Goal: Task Accomplishment & Management: Use online tool/utility

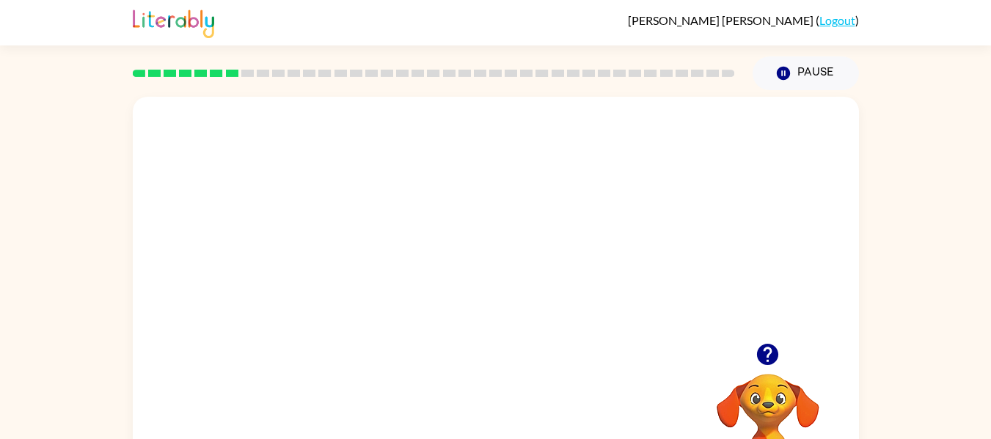
click at [754, 345] on button "button" at bounding box center [767, 354] width 37 height 37
click at [660, 235] on video "Your browser must support playing .mp4 files to use Literably. Please try using…" at bounding box center [496, 220] width 726 height 246
click at [470, 237] on video "Your browser must support playing .mp4 files to use Literably. Please try using…" at bounding box center [496, 220] width 726 height 246
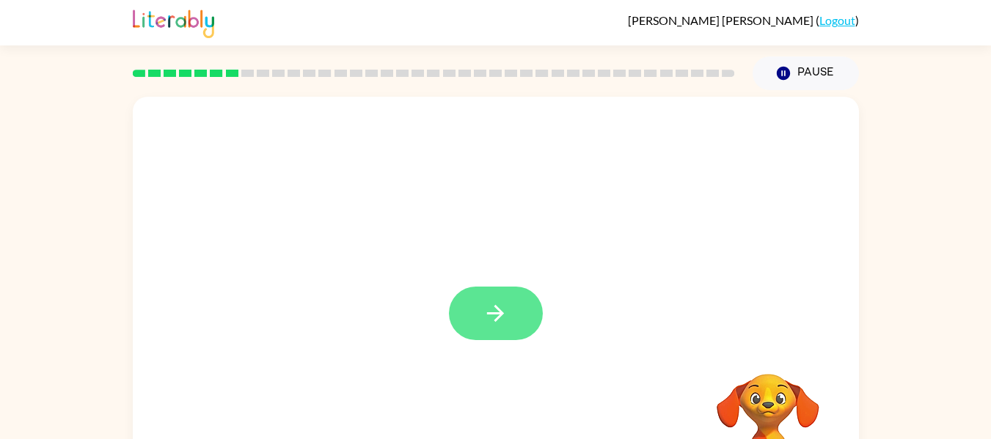
click at [491, 312] on icon "button" at bounding box center [496, 314] width 26 height 26
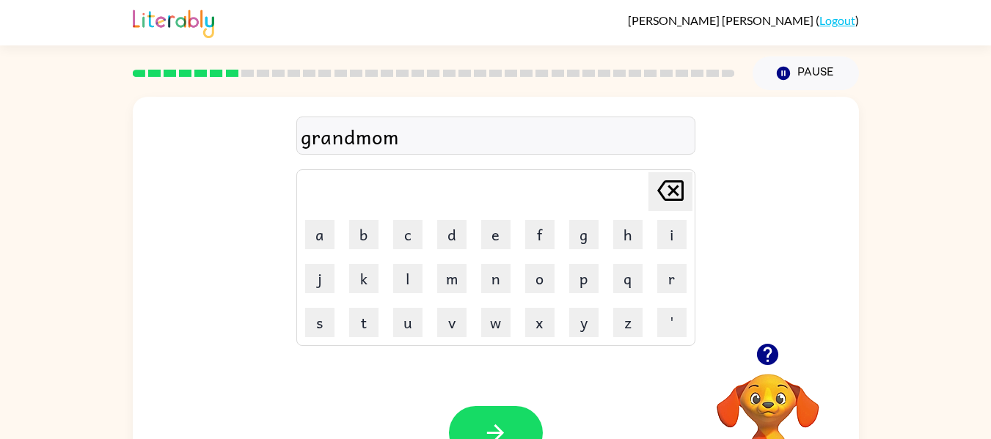
click at [676, 189] on icon "[PERSON_NAME] last character input" at bounding box center [670, 190] width 35 height 35
type button "delete"
click at [486, 411] on button "button" at bounding box center [496, 433] width 94 height 54
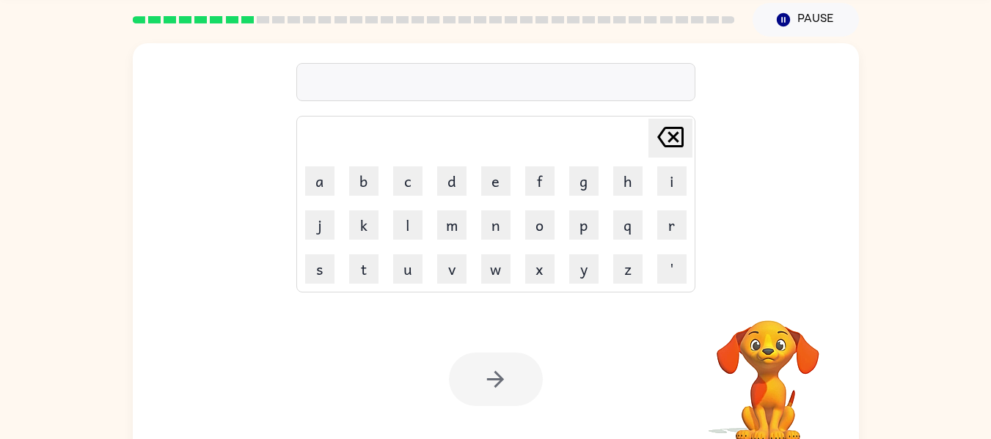
scroll to position [62, 0]
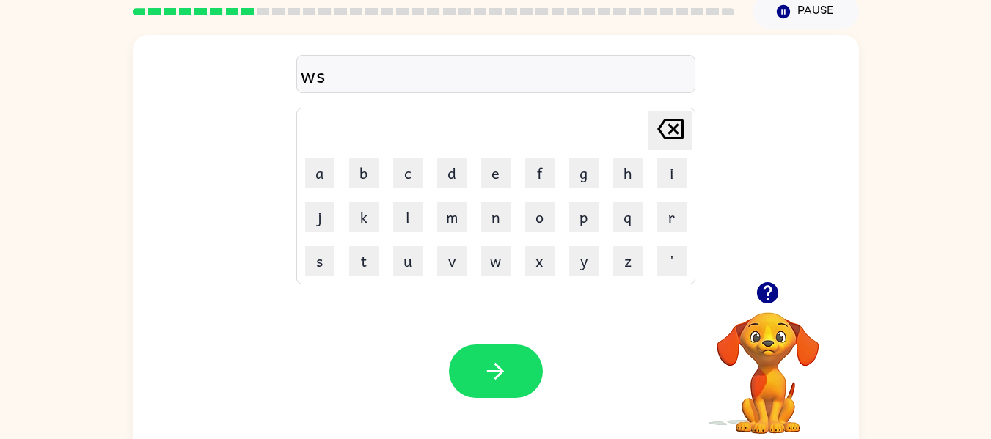
click at [676, 128] on icon at bounding box center [670, 129] width 26 height 21
click at [676, 128] on icon "[PERSON_NAME] last character input" at bounding box center [670, 128] width 35 height 35
type button "delete"
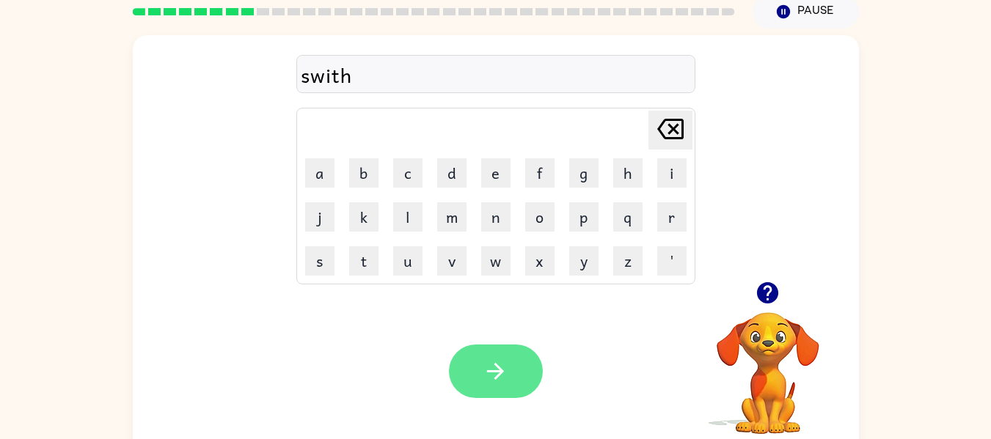
click at [510, 357] on button "button" at bounding box center [496, 372] width 94 height 54
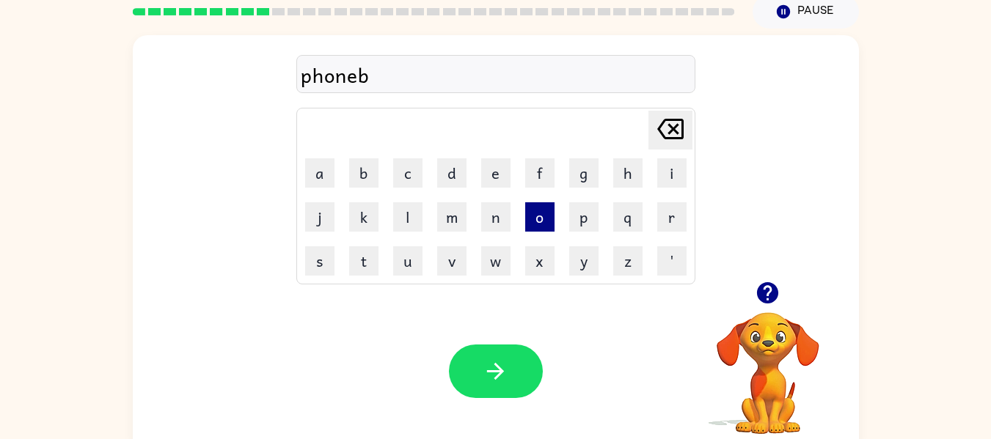
click at [539, 220] on button "o" at bounding box center [539, 216] width 29 height 29
click at [407, 255] on button "u" at bounding box center [407, 260] width 29 height 29
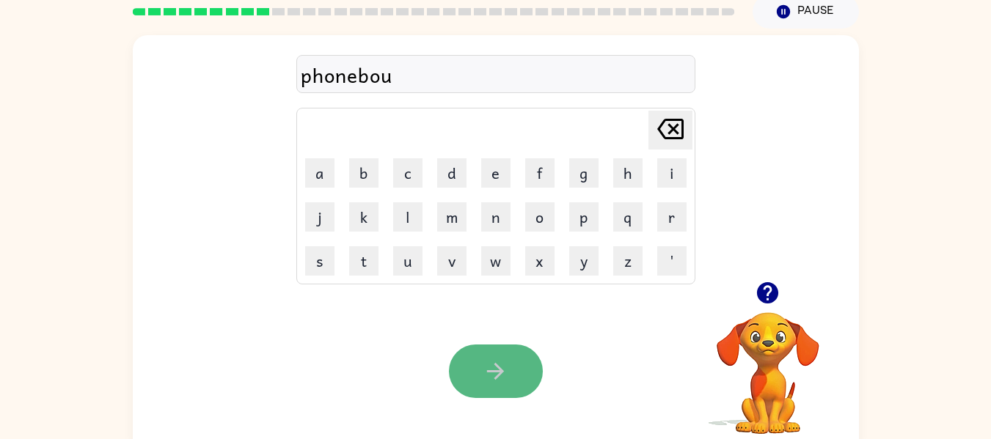
click at [480, 373] on button "button" at bounding box center [496, 372] width 94 height 54
click at [501, 376] on icon "button" at bounding box center [496, 372] width 26 height 26
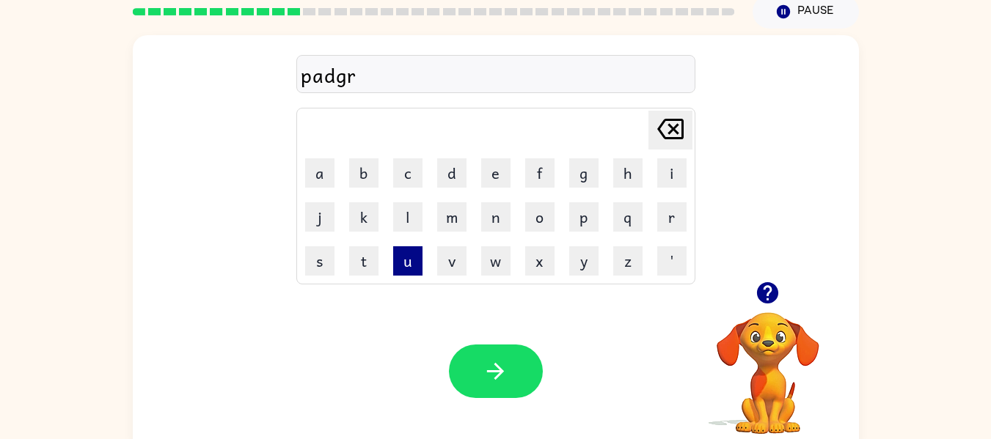
click at [411, 266] on button "u" at bounding box center [407, 260] width 29 height 29
type button "u"
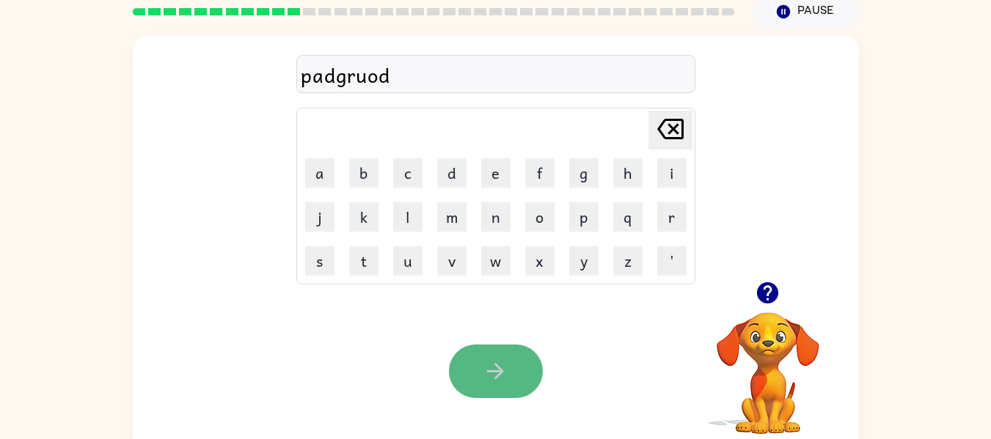
click at [490, 367] on icon "button" at bounding box center [496, 372] width 26 height 26
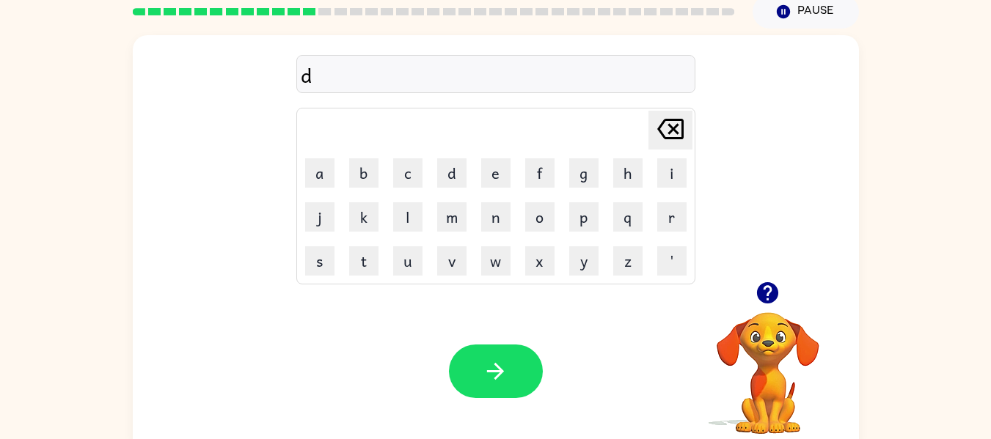
click at [672, 128] on icon at bounding box center [670, 129] width 26 height 21
type button "delete"
drag, startPoint x: 501, startPoint y: 389, endPoint x: 463, endPoint y: 363, distance: 46.0
click at [463, 363] on button "button" at bounding box center [496, 372] width 94 height 54
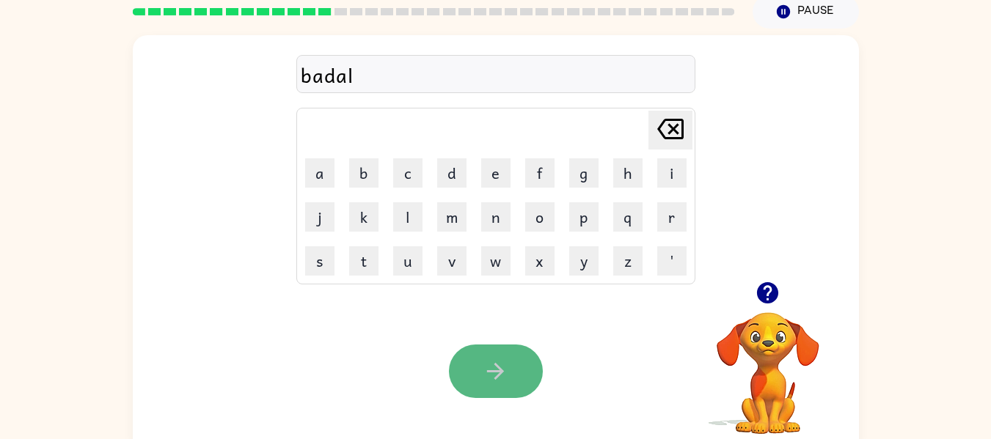
click at [472, 366] on button "button" at bounding box center [496, 372] width 94 height 54
click at [468, 361] on button "button" at bounding box center [496, 372] width 94 height 54
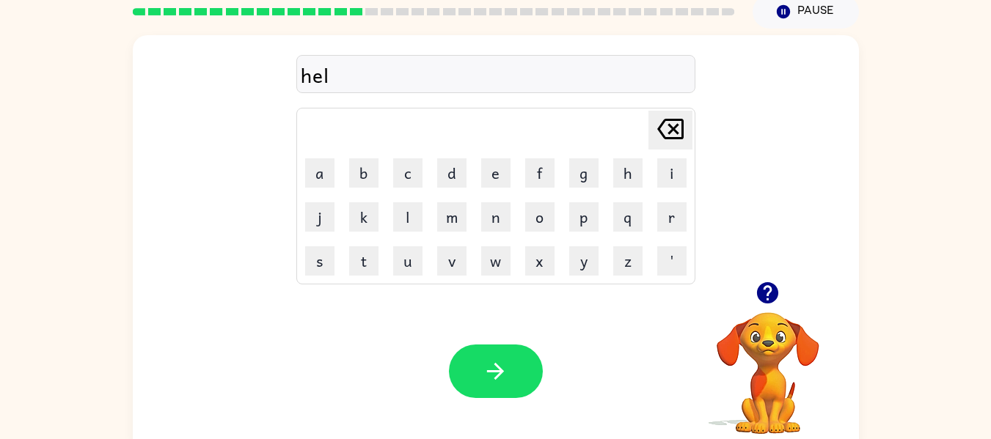
click at [465, 360] on button "button" at bounding box center [496, 372] width 94 height 54
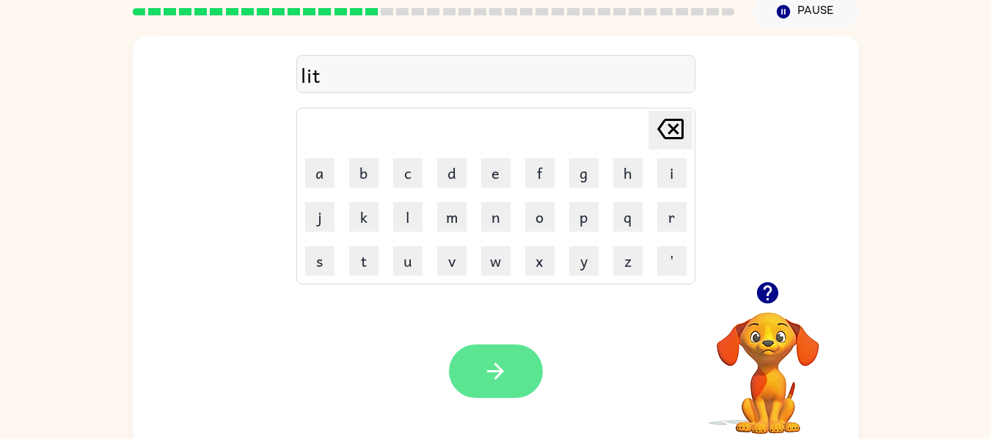
click at [480, 373] on button "button" at bounding box center [496, 372] width 94 height 54
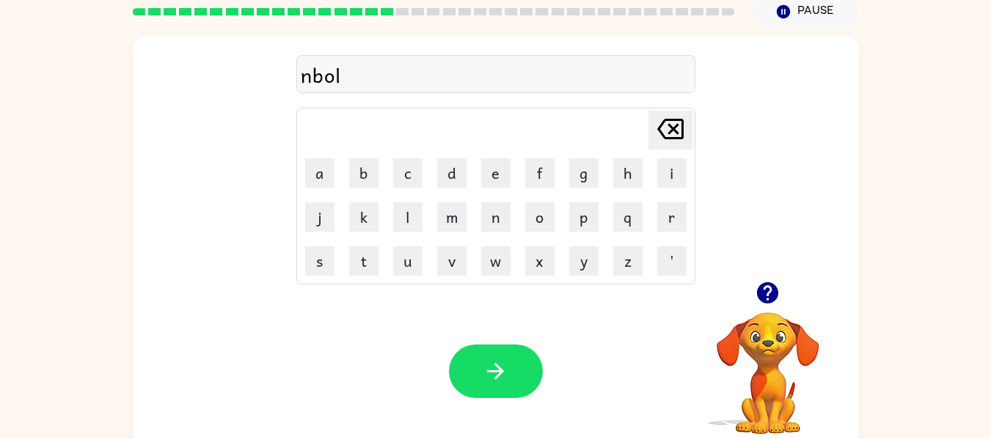
click at [480, 370] on button "button" at bounding box center [496, 372] width 94 height 54
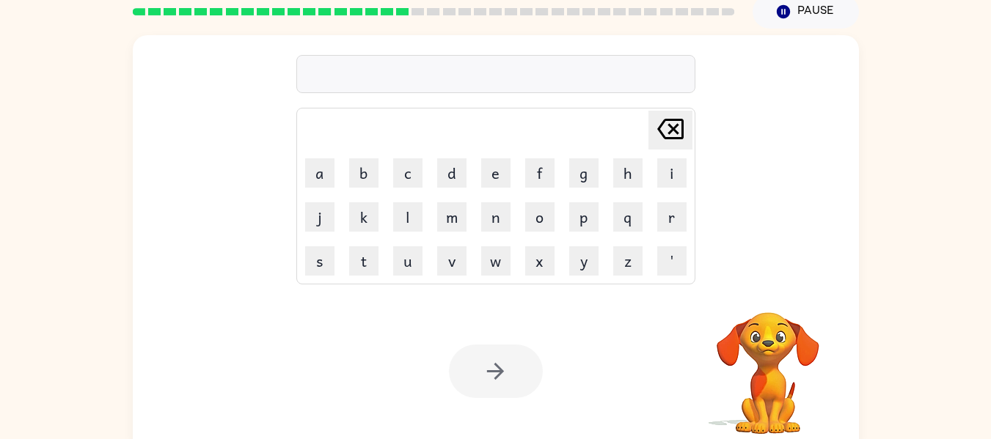
click at [480, 370] on div at bounding box center [496, 372] width 94 height 54
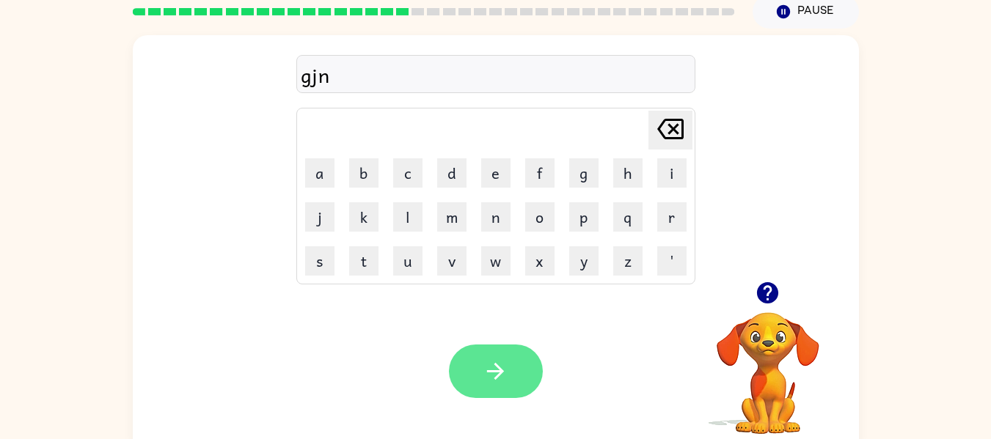
click at [480, 373] on button "button" at bounding box center [496, 372] width 94 height 54
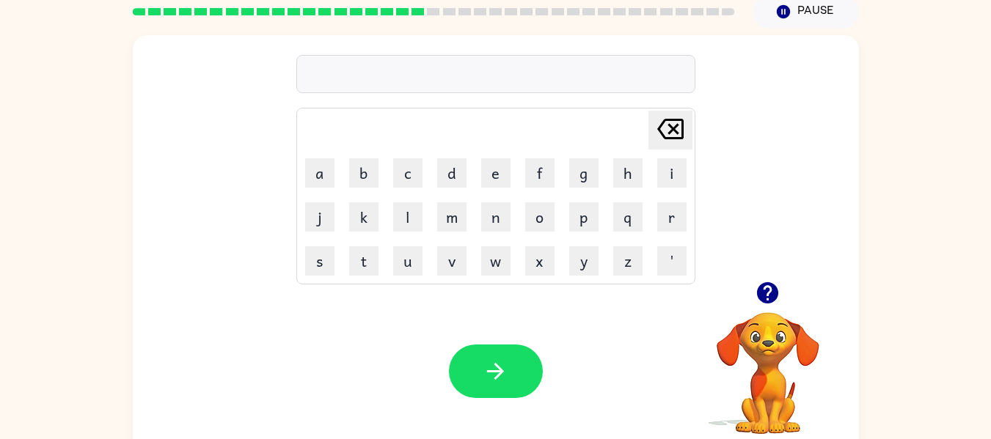
click at [786, 301] on div at bounding box center [768, 292] width 147 height 37
click at [764, 296] on icon "button" at bounding box center [767, 292] width 21 height 21
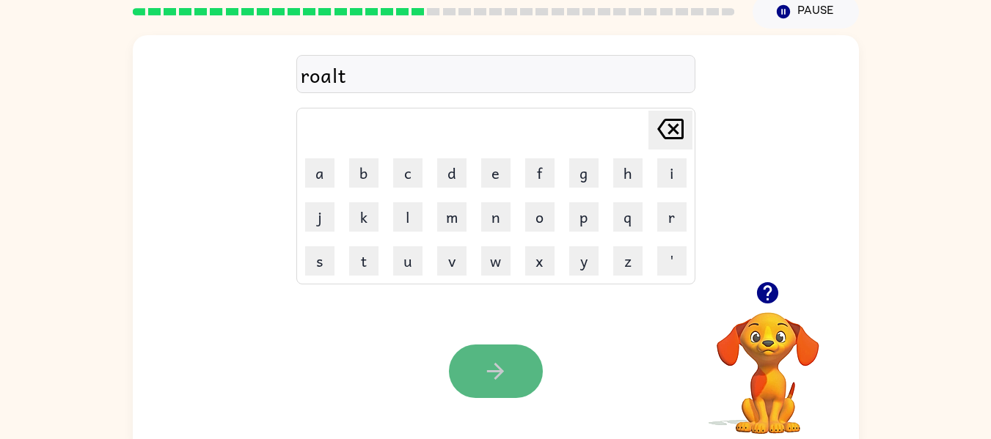
click at [490, 392] on button "button" at bounding box center [496, 372] width 94 height 54
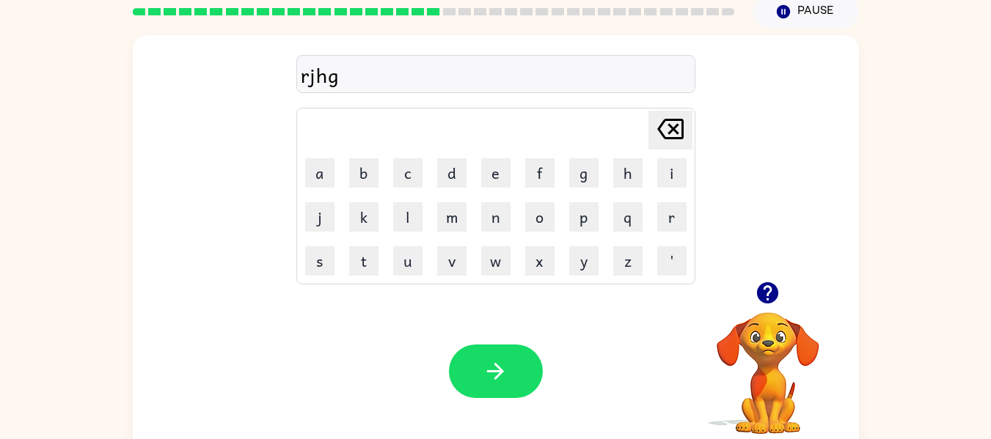
click at [685, 122] on icon "Delete Delete last character input" at bounding box center [670, 128] width 35 height 35
click at [683, 125] on icon at bounding box center [670, 129] width 26 height 21
click at [683, 126] on icon at bounding box center [670, 129] width 26 height 21
type button "delete"
click at [489, 370] on icon "button" at bounding box center [496, 372] width 26 height 26
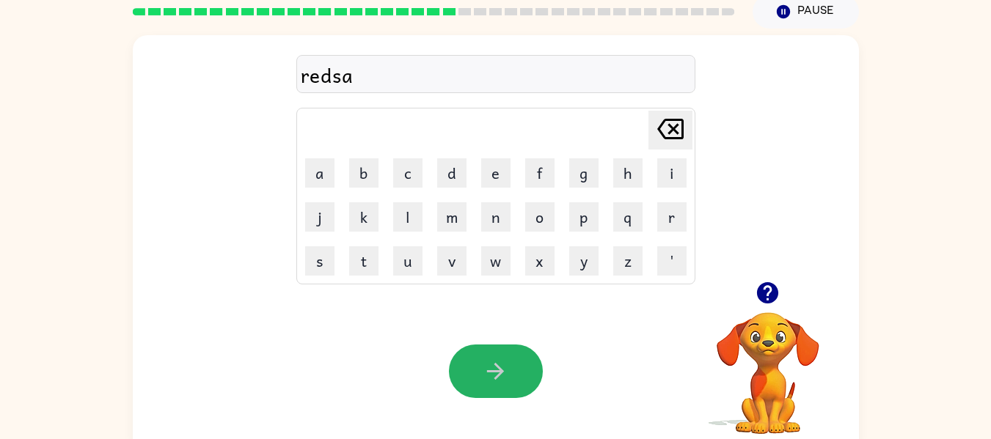
drag, startPoint x: 489, startPoint y: 376, endPoint x: 485, endPoint y: 391, distance: 16.0
click at [485, 391] on button "button" at bounding box center [496, 372] width 94 height 54
click at [478, 353] on button "button" at bounding box center [496, 372] width 94 height 54
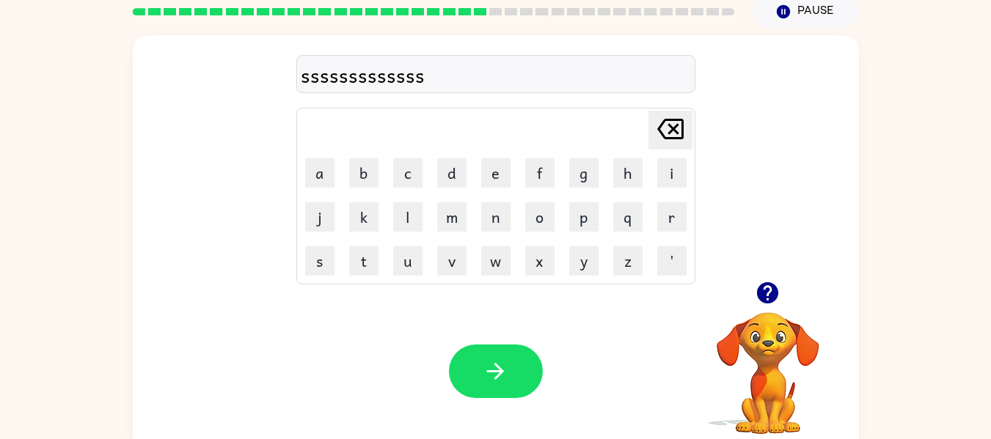
click at [667, 130] on icon "Delete Delete last character input" at bounding box center [670, 128] width 35 height 35
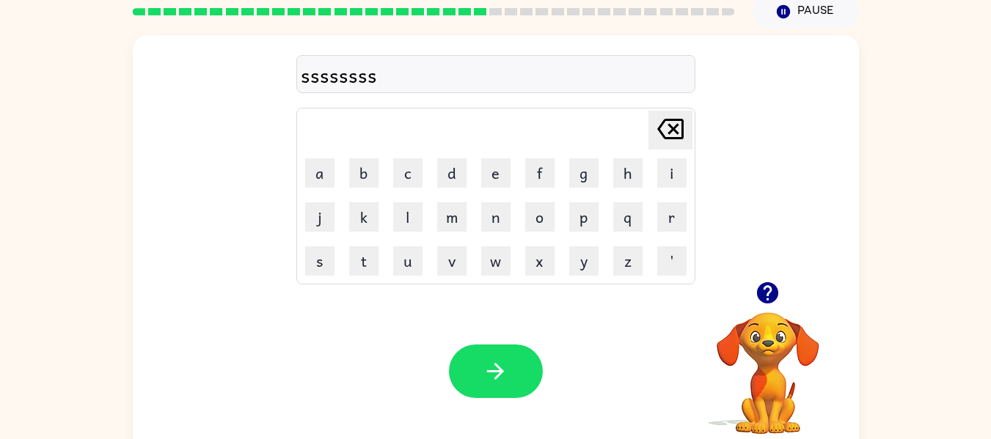
click at [667, 130] on icon "Delete Delete last character input" at bounding box center [670, 128] width 35 height 35
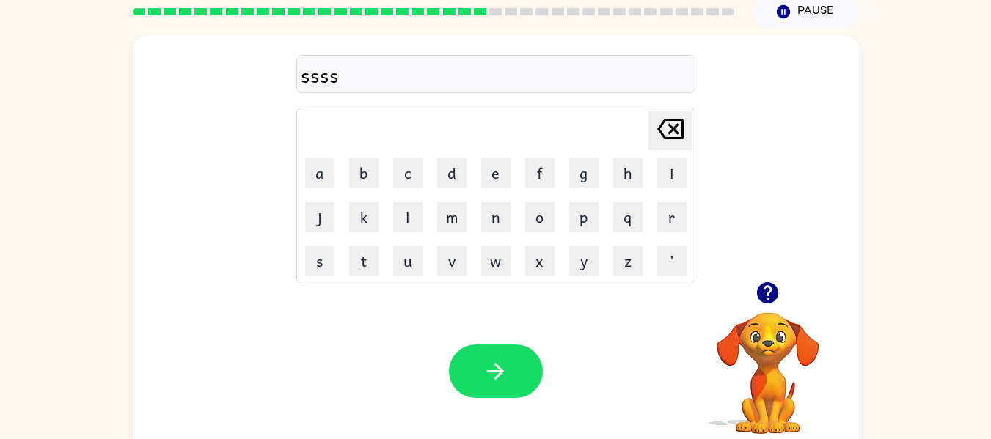
click at [667, 130] on icon "Delete Delete last character input" at bounding box center [670, 128] width 35 height 35
type button "delete"
click at [768, 290] on icon "button" at bounding box center [767, 292] width 21 height 21
click at [546, 339] on div "Your browser must support playing .mp4 files to use Literably. Please try using…" at bounding box center [496, 371] width 726 height 165
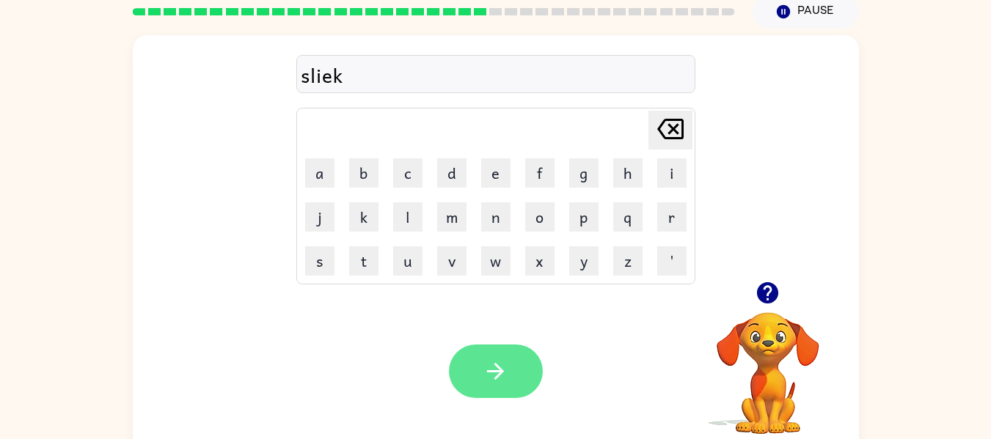
click at [493, 350] on button "button" at bounding box center [496, 372] width 94 height 54
click at [478, 380] on button "button" at bounding box center [496, 372] width 94 height 54
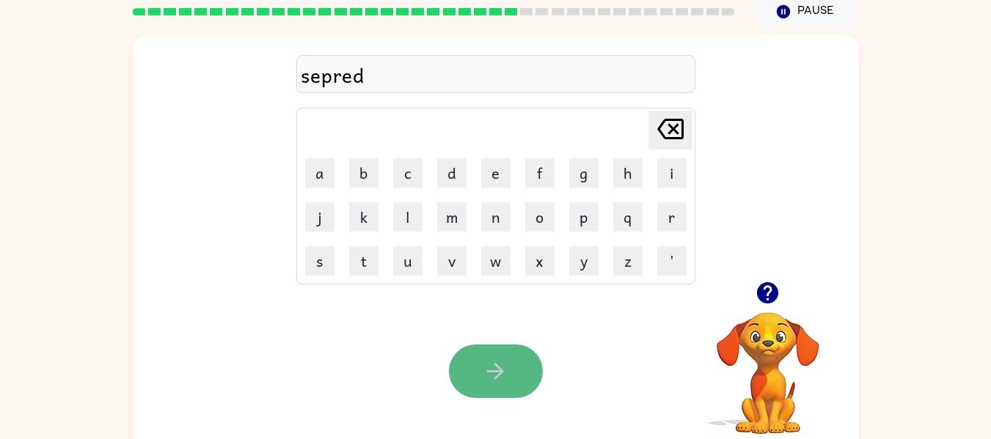
click at [472, 392] on button "button" at bounding box center [496, 372] width 94 height 54
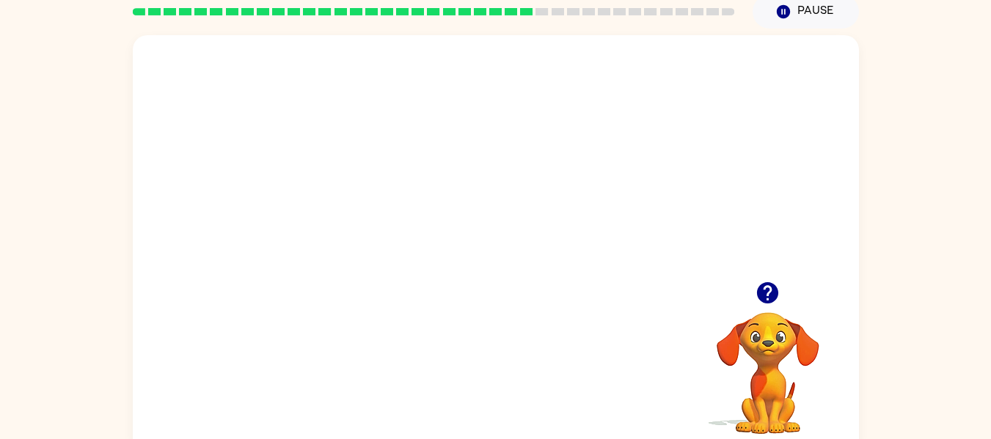
click at [461, 376] on div "Your browser must support playing .mp4 files to use Literably. Please try using…" at bounding box center [496, 244] width 726 height 419
click at [459, 377] on div "Your browser must support playing .mp4 files to use Literably. Please try using…" at bounding box center [496, 244] width 726 height 419
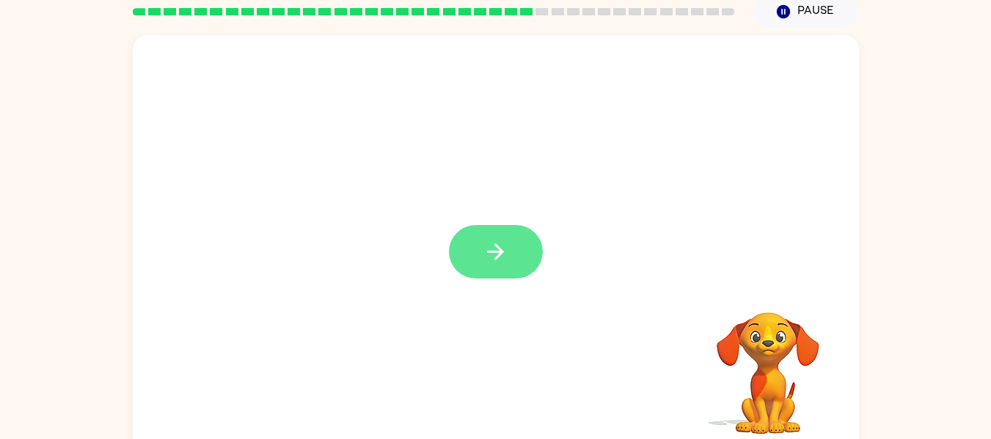
click at [470, 246] on button "button" at bounding box center [496, 252] width 94 height 54
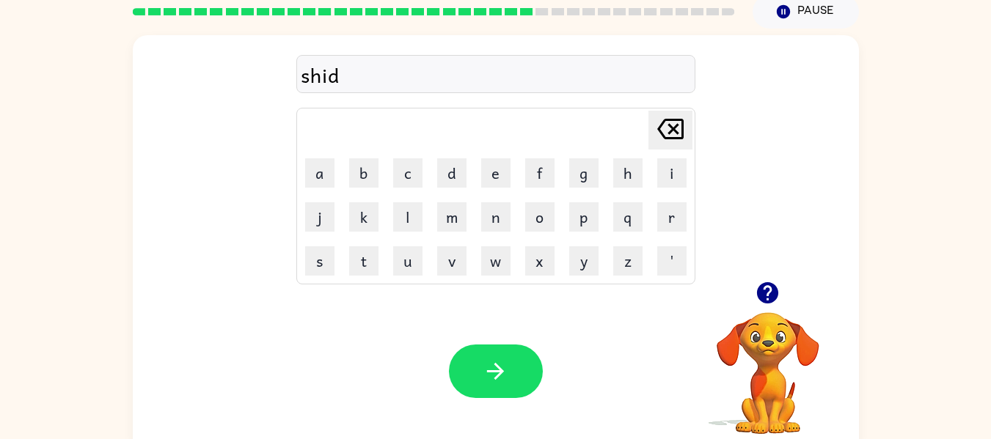
click at [659, 128] on icon at bounding box center [670, 129] width 26 height 21
type button "delete"
click at [475, 375] on button "button" at bounding box center [496, 372] width 94 height 54
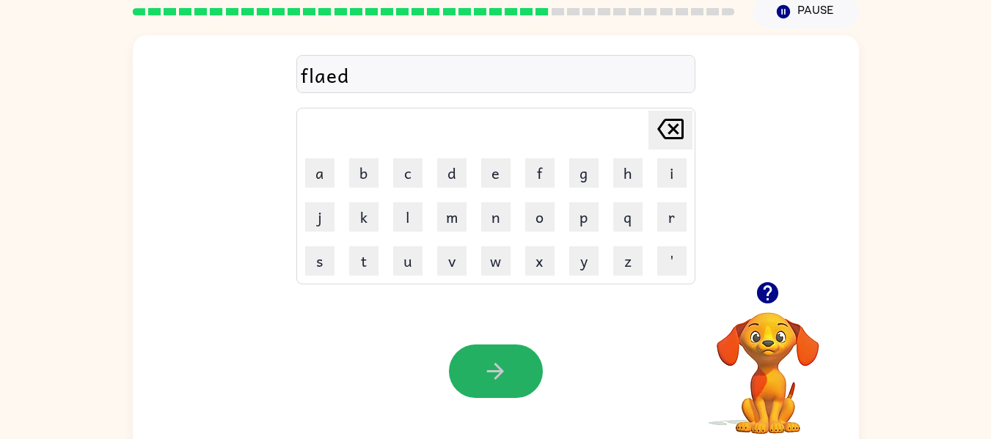
click at [475, 373] on button "button" at bounding box center [496, 372] width 94 height 54
click at [472, 370] on button "button" at bounding box center [496, 372] width 94 height 54
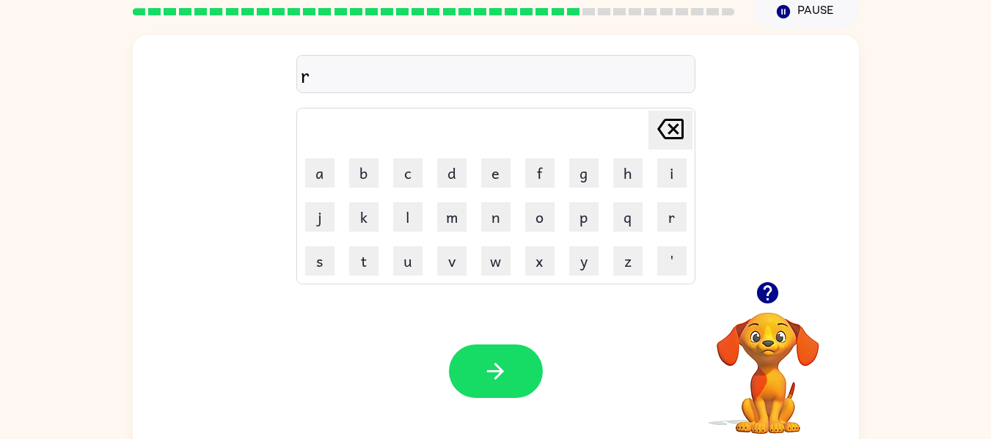
click at [674, 125] on icon "Delete Delete last character input" at bounding box center [670, 128] width 35 height 35
click at [361, 216] on button "k" at bounding box center [363, 216] width 29 height 29
click at [666, 139] on icon at bounding box center [670, 129] width 26 height 21
click at [407, 169] on button "c" at bounding box center [407, 172] width 29 height 29
click at [666, 217] on button "r" at bounding box center [671, 216] width 29 height 29
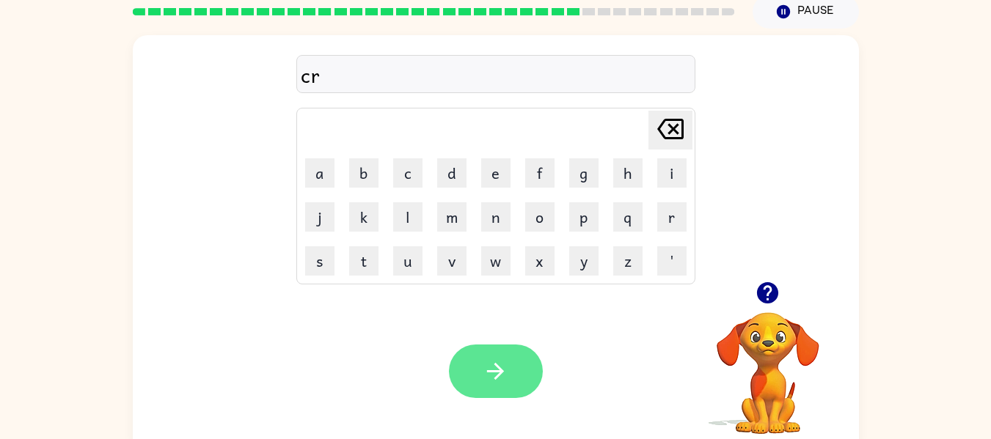
type button "r"
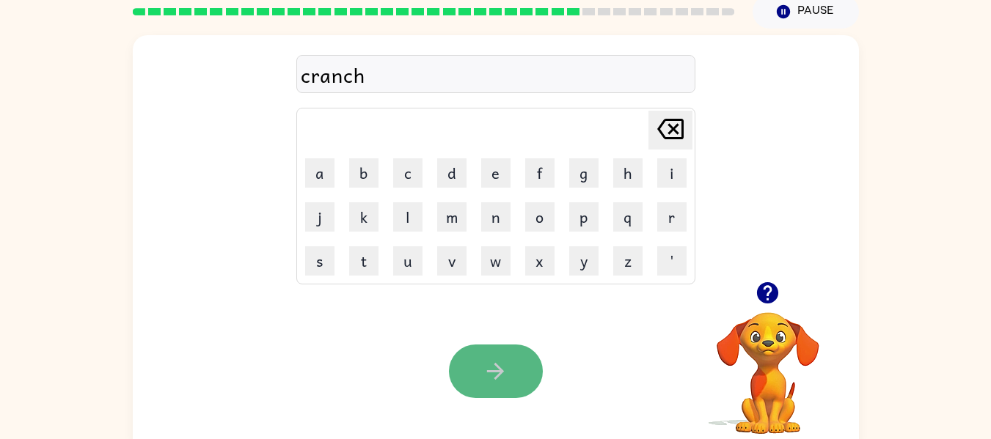
click at [483, 373] on icon "button" at bounding box center [496, 372] width 26 height 26
click at [658, 127] on icon "Delete Delete last character input" at bounding box center [670, 128] width 35 height 35
click at [664, 127] on icon "Delete Delete last character input" at bounding box center [670, 128] width 35 height 35
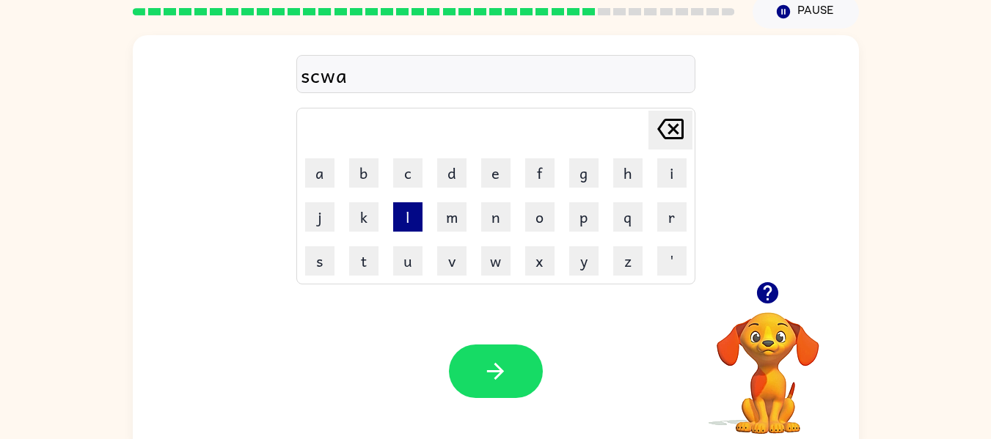
click at [402, 222] on button "l" at bounding box center [407, 216] width 29 height 29
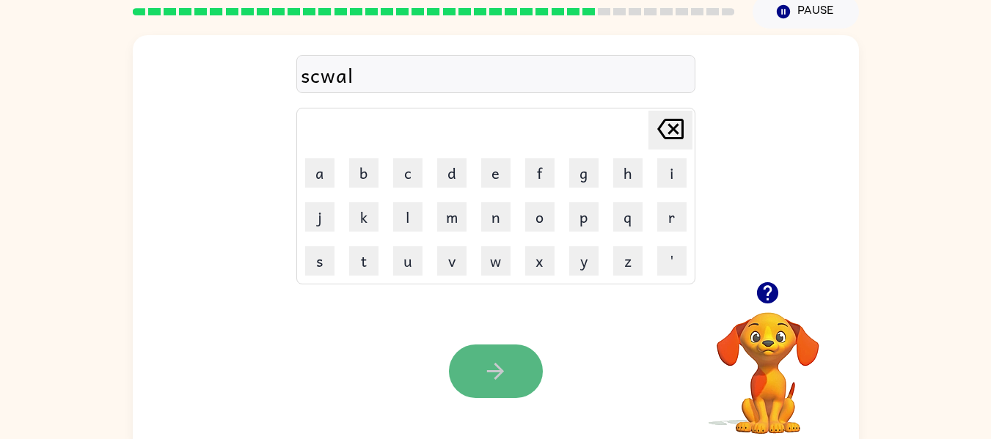
click at [492, 356] on button "button" at bounding box center [496, 372] width 94 height 54
click at [493, 350] on button "button" at bounding box center [496, 372] width 94 height 54
click at [497, 368] on icon "button" at bounding box center [496, 372] width 26 height 26
click at [498, 357] on button "button" at bounding box center [496, 372] width 94 height 54
drag, startPoint x: 505, startPoint y: 362, endPoint x: 497, endPoint y: 374, distance: 14.2
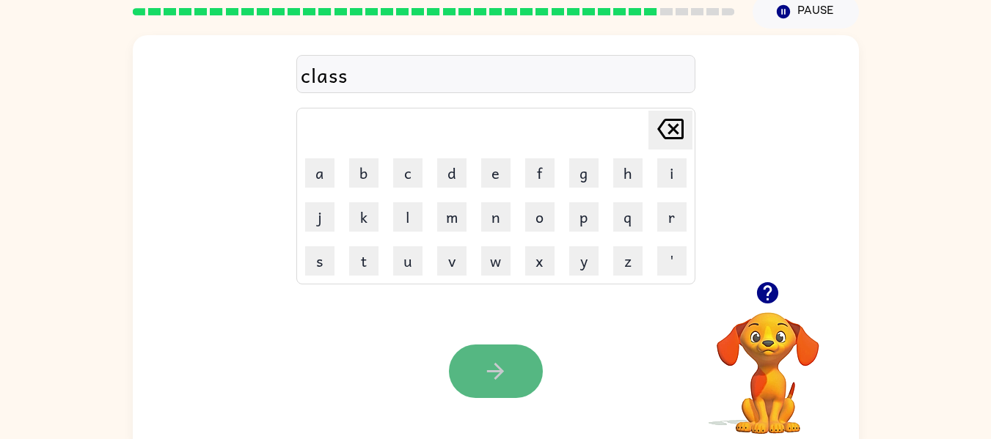
click at [497, 374] on icon "button" at bounding box center [496, 372] width 26 height 26
click at [500, 364] on icon "button" at bounding box center [496, 372] width 26 height 26
click at [493, 382] on icon "button" at bounding box center [496, 372] width 26 height 26
click at [487, 368] on icon "button" at bounding box center [496, 372] width 26 height 26
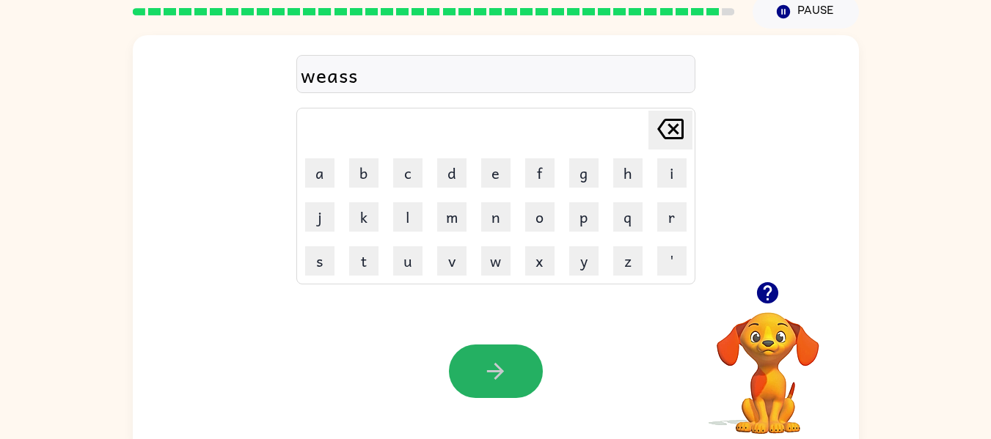
click at [496, 361] on icon "button" at bounding box center [496, 372] width 26 height 26
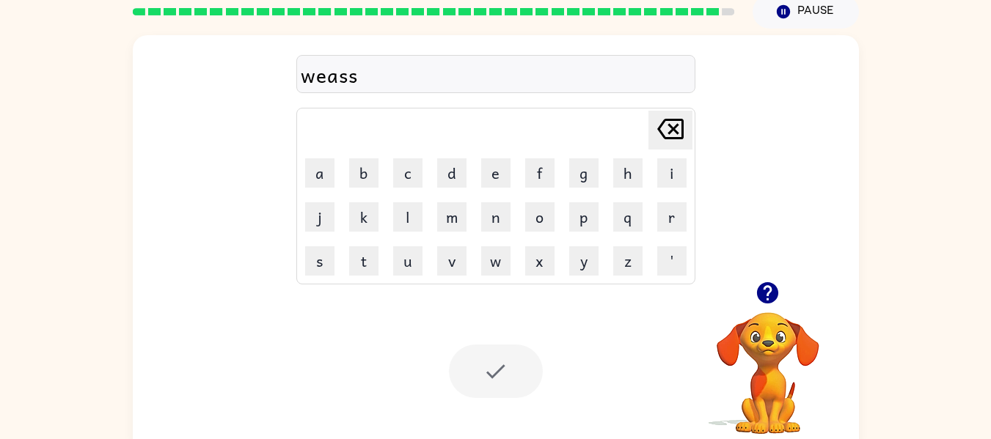
scroll to position [48, 0]
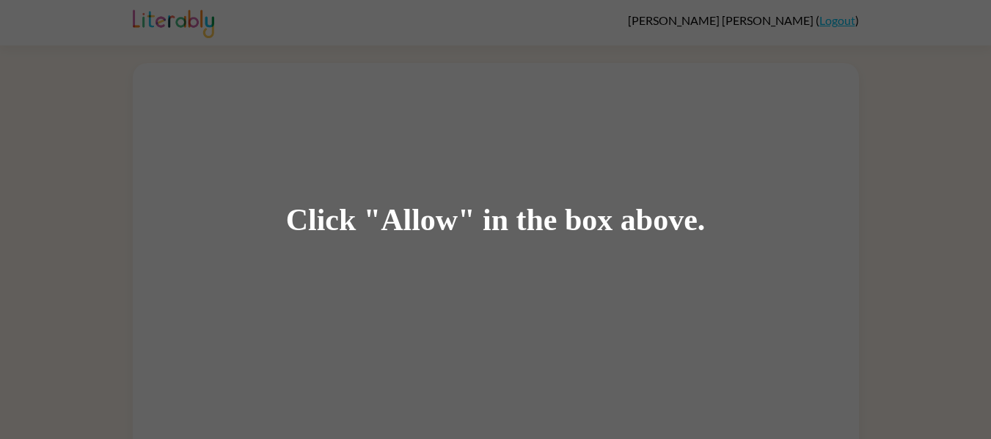
click at [573, 327] on div "Click "Allow" in the box above." at bounding box center [495, 219] width 991 height 439
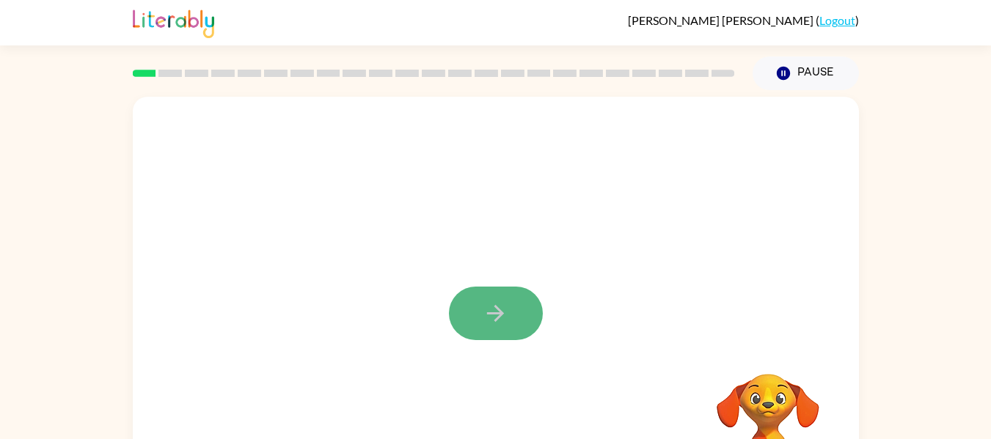
click at [514, 319] on button "button" at bounding box center [496, 314] width 94 height 54
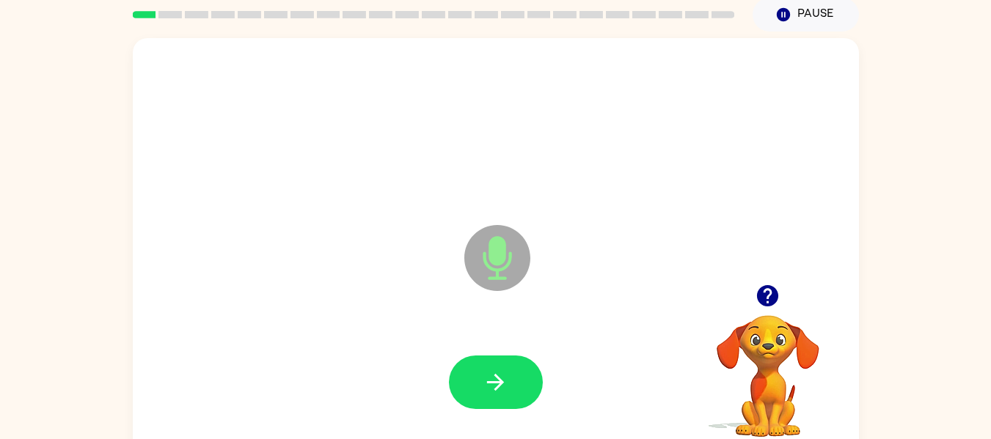
scroll to position [76, 0]
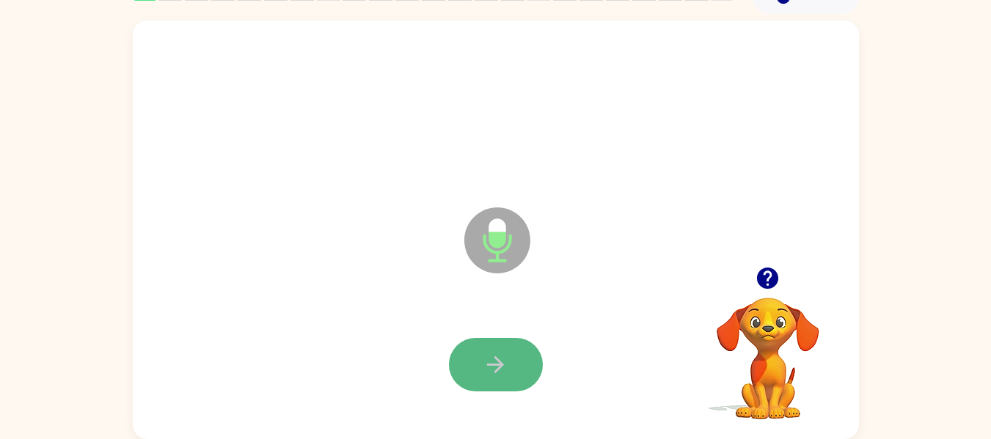
click at [506, 353] on icon "button" at bounding box center [496, 365] width 26 height 26
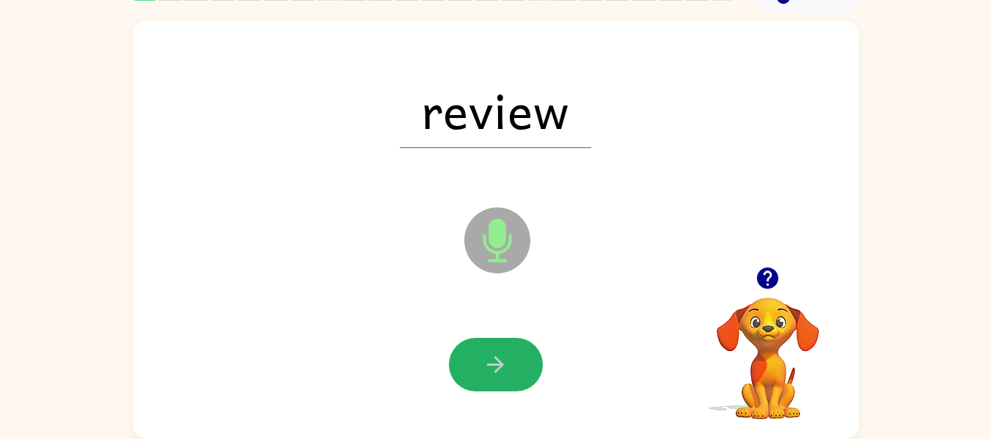
click at [506, 353] on icon "button" at bounding box center [496, 365] width 26 height 26
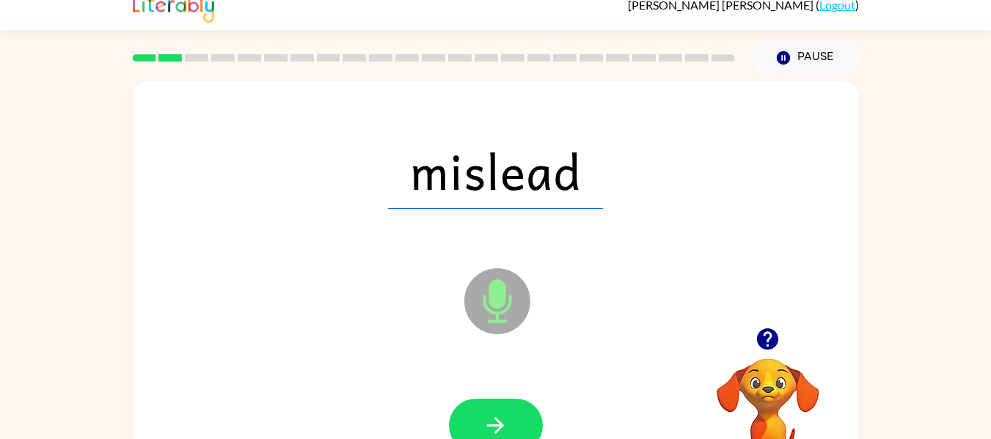
scroll to position [18, 0]
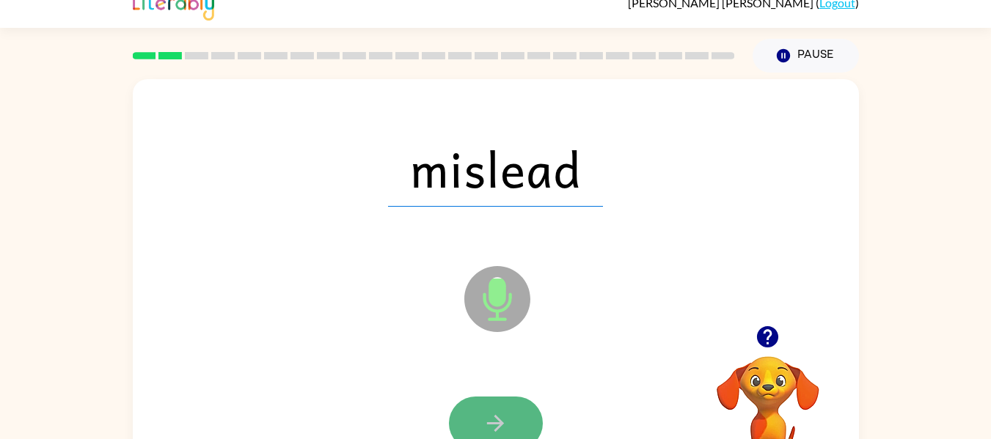
click at [508, 411] on icon "button" at bounding box center [496, 424] width 26 height 26
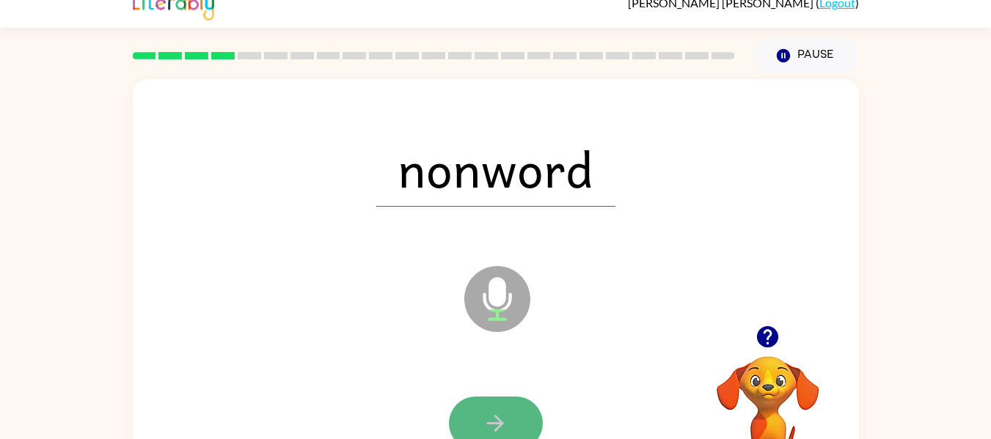
click at [502, 420] on icon "button" at bounding box center [496, 424] width 26 height 26
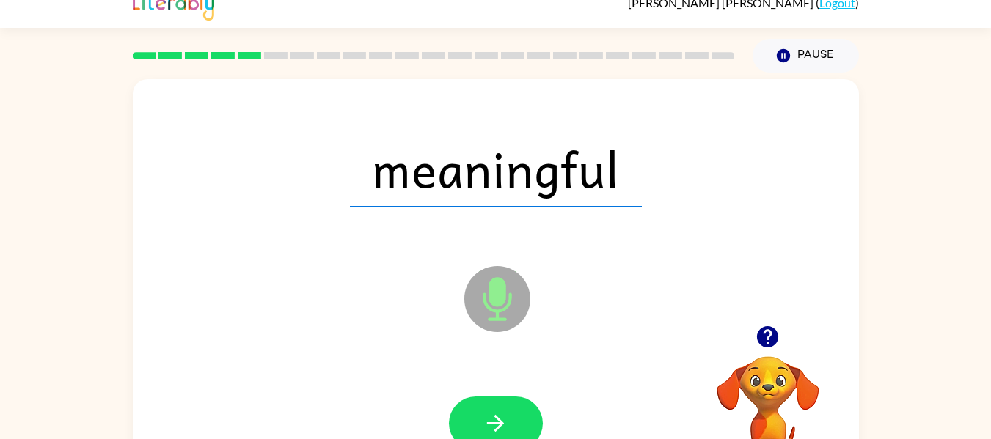
click at [502, 420] on icon "button" at bounding box center [496, 424] width 26 height 26
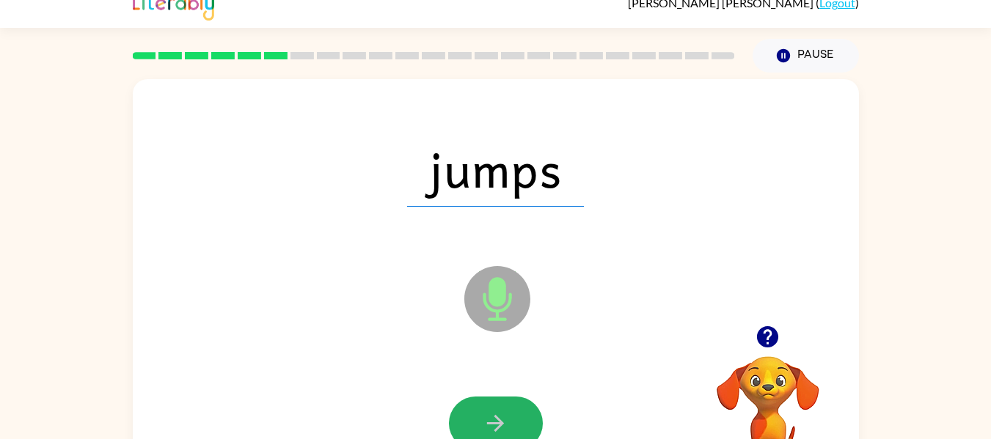
click at [502, 420] on icon "button" at bounding box center [496, 424] width 26 height 26
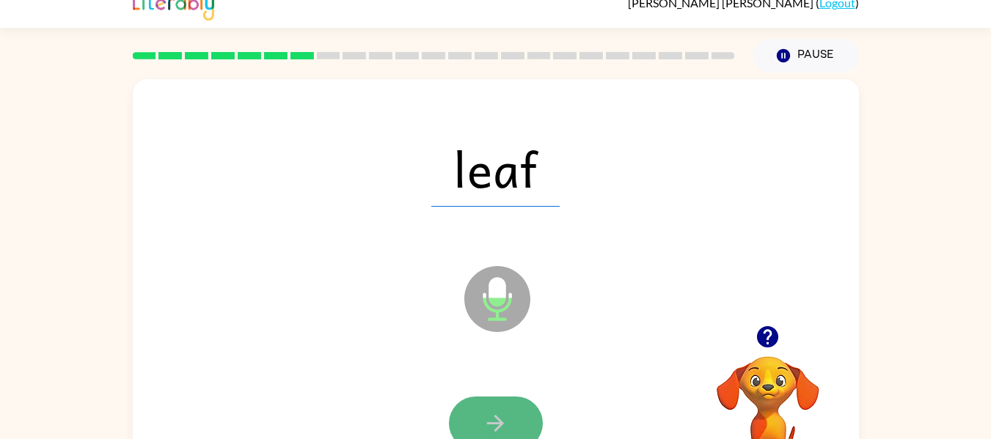
click at [504, 422] on icon "button" at bounding box center [496, 424] width 26 height 26
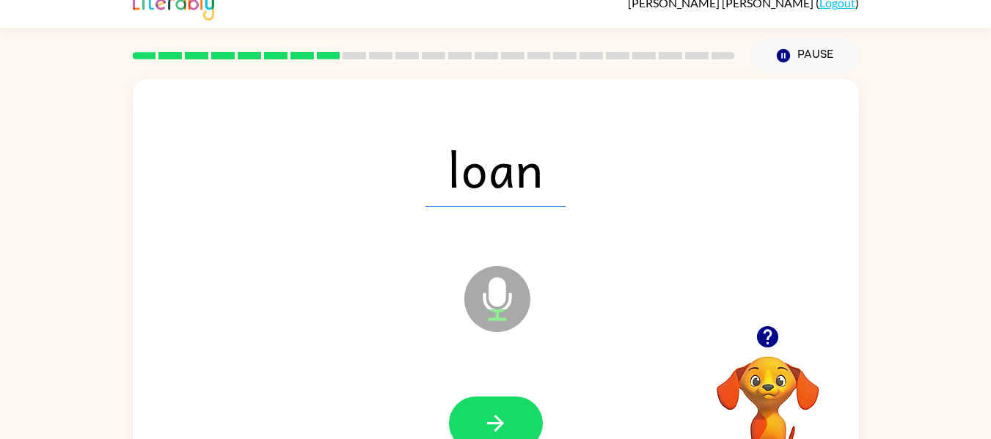
drag, startPoint x: 502, startPoint y: 420, endPoint x: 483, endPoint y: 425, distance: 20.3
click at [483, 425] on icon "button" at bounding box center [496, 424] width 26 height 26
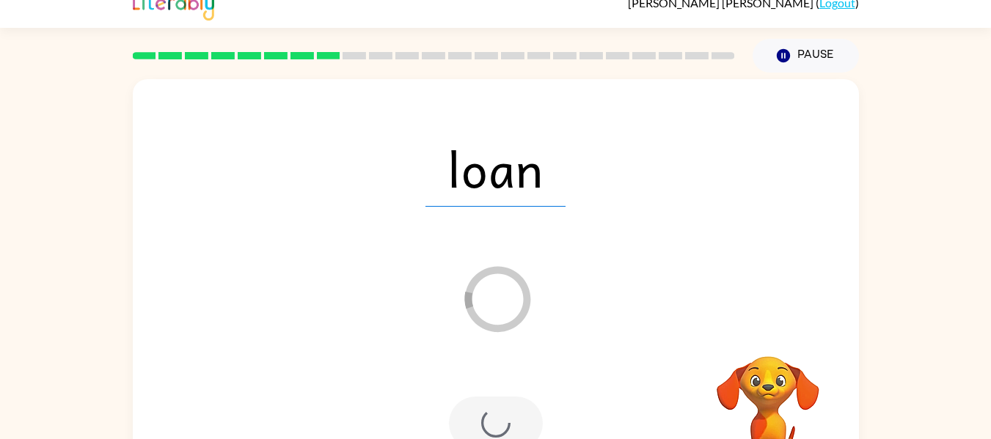
click at [478, 399] on div at bounding box center [496, 424] width 94 height 54
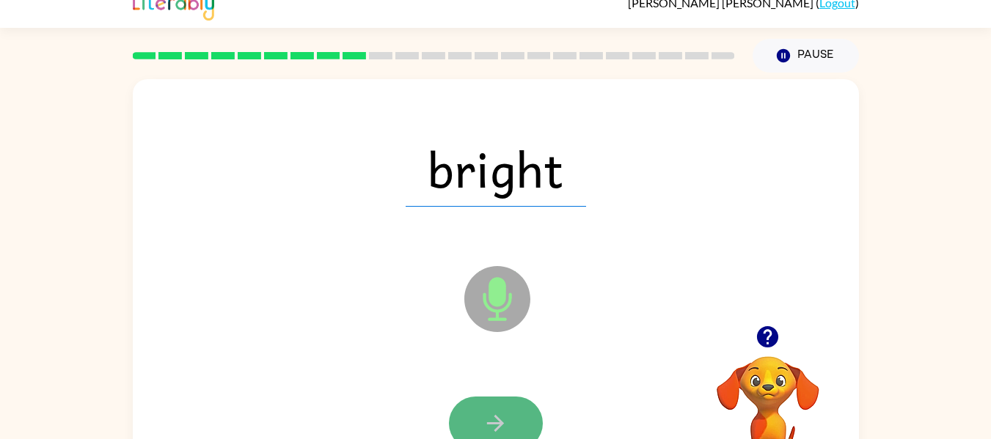
click at [480, 402] on button "button" at bounding box center [496, 424] width 94 height 54
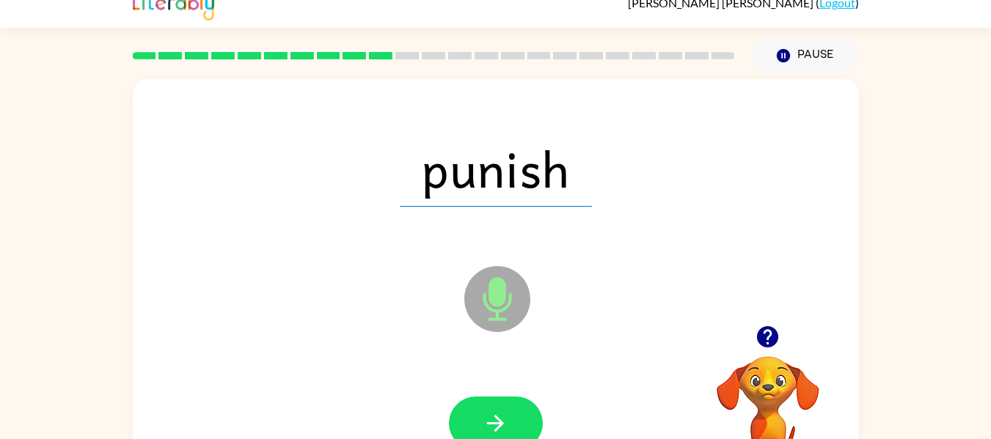
click at [480, 402] on button "button" at bounding box center [496, 424] width 94 height 54
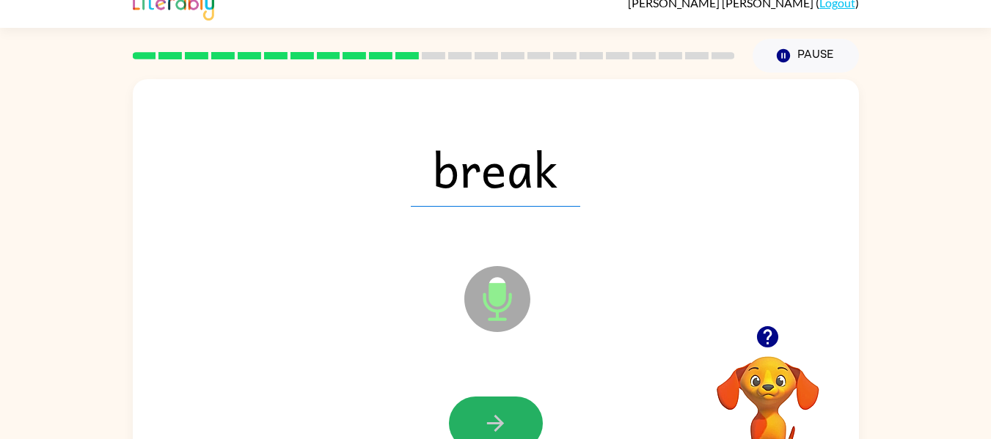
click at [480, 402] on button "button" at bounding box center [496, 424] width 94 height 54
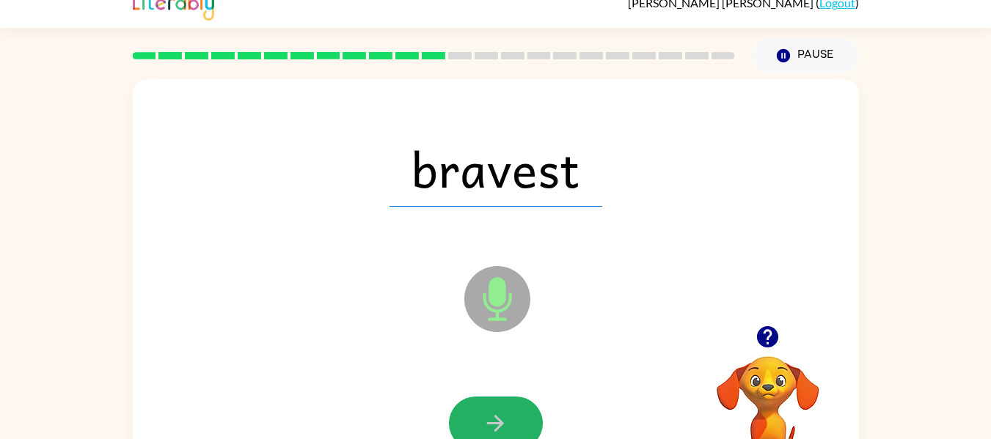
click at [480, 402] on button "button" at bounding box center [496, 424] width 94 height 54
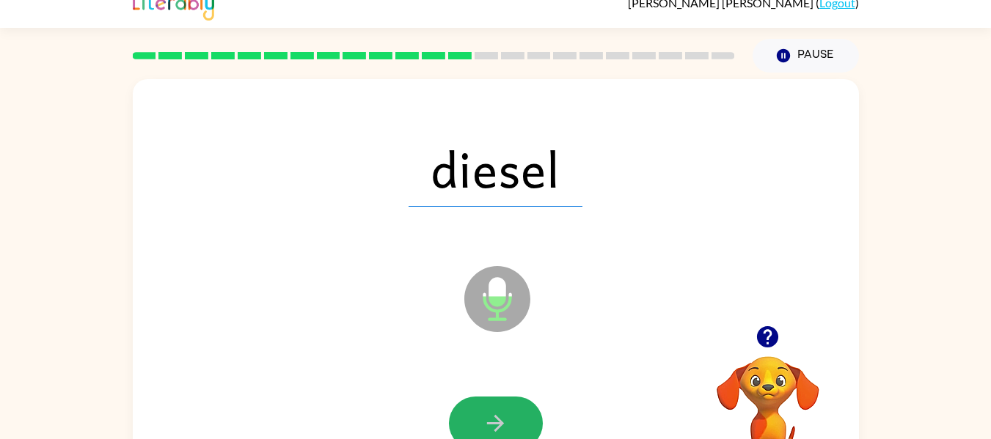
click at [480, 402] on button "button" at bounding box center [496, 424] width 94 height 54
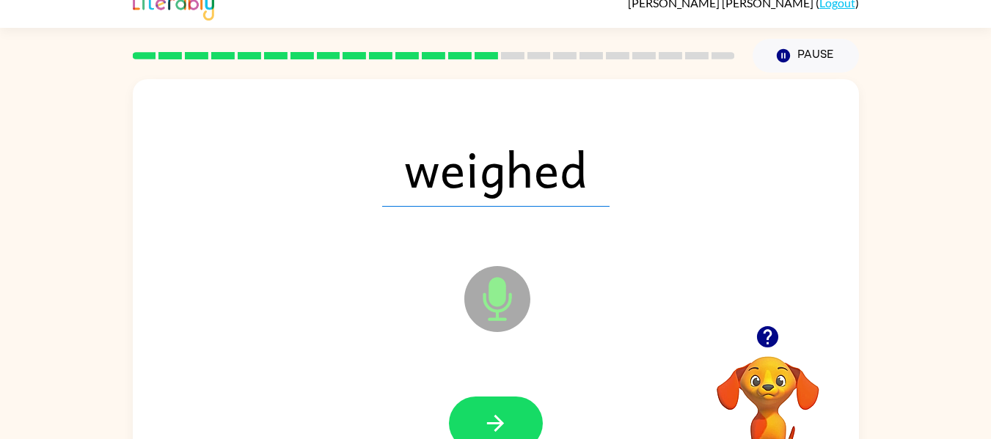
click at [480, 402] on button "button" at bounding box center [496, 424] width 94 height 54
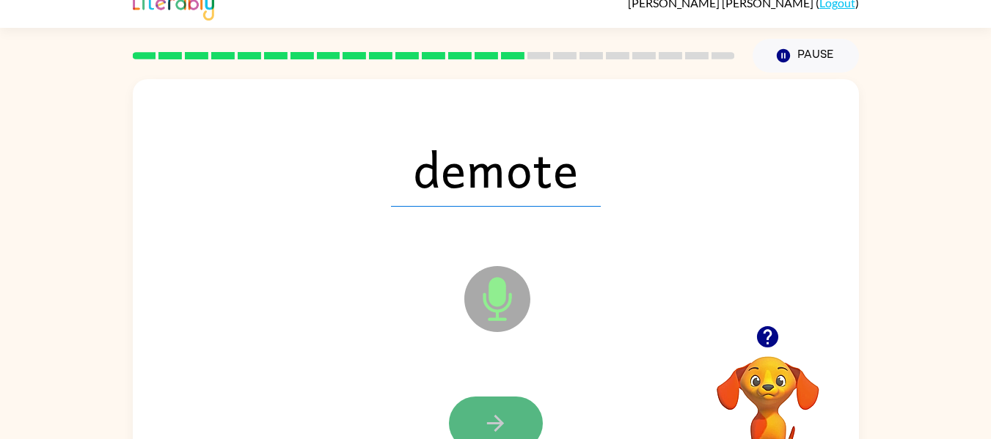
click at [493, 415] on icon "button" at bounding box center [496, 424] width 26 height 26
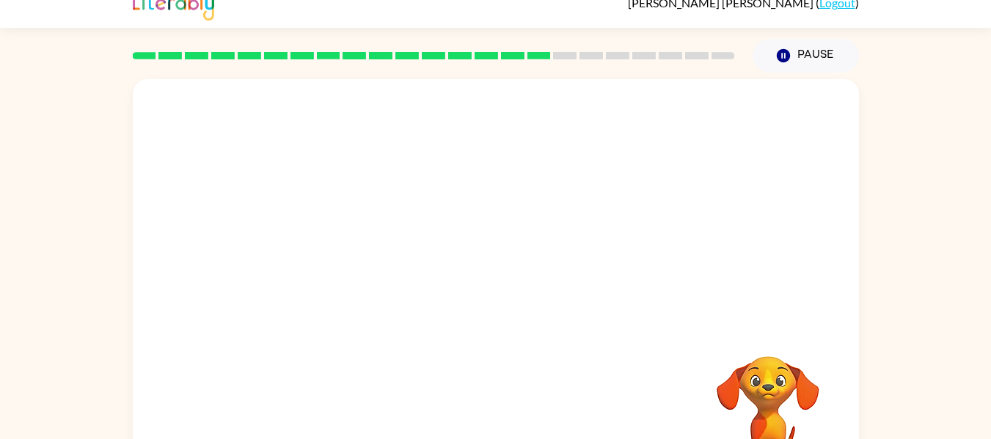
click at [493, 415] on div "Your browser must support playing .mp4 files to use Literably. Please try using…" at bounding box center [496, 288] width 726 height 419
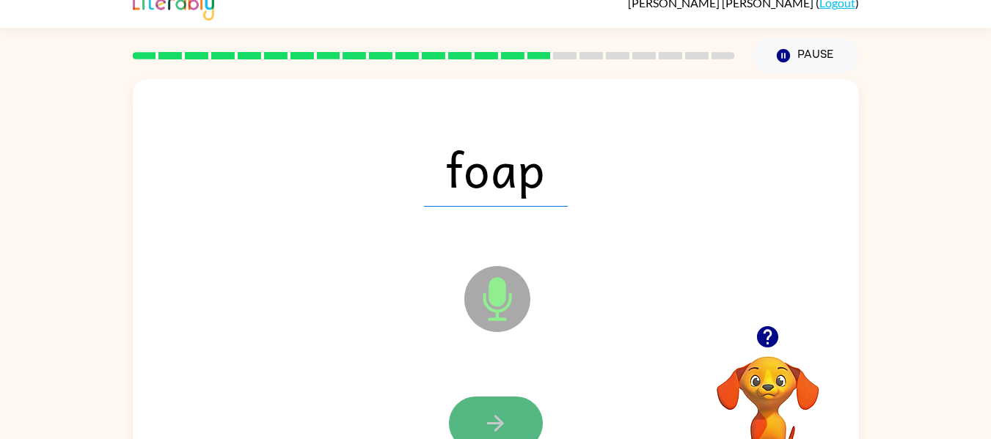
click at [493, 415] on icon "button" at bounding box center [496, 424] width 26 height 26
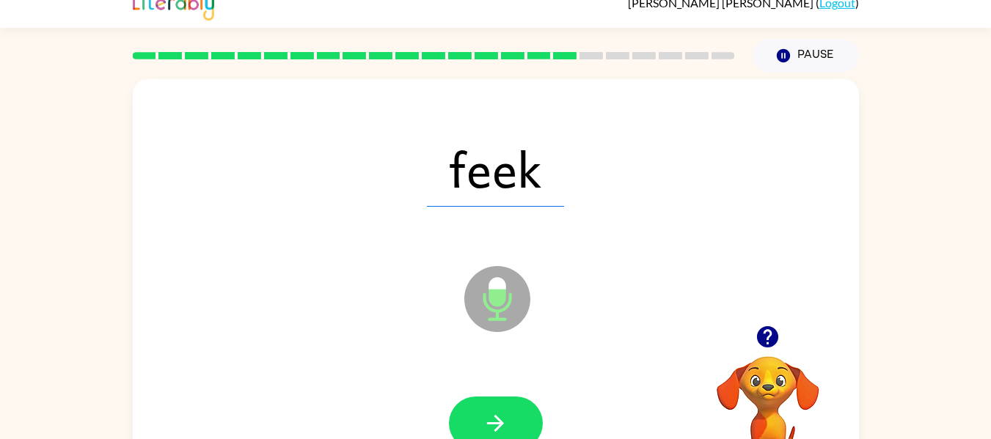
click at [493, 415] on icon "button" at bounding box center [496, 424] width 26 height 26
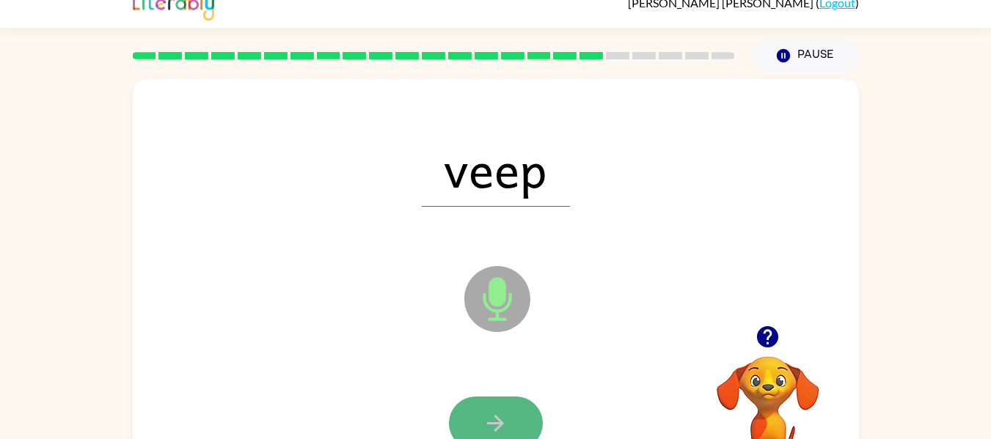
click at [493, 417] on icon "button" at bounding box center [496, 424] width 26 height 26
click at [494, 425] on icon "button" at bounding box center [496, 424] width 26 height 26
click at [496, 425] on icon "button" at bounding box center [496, 424] width 26 height 26
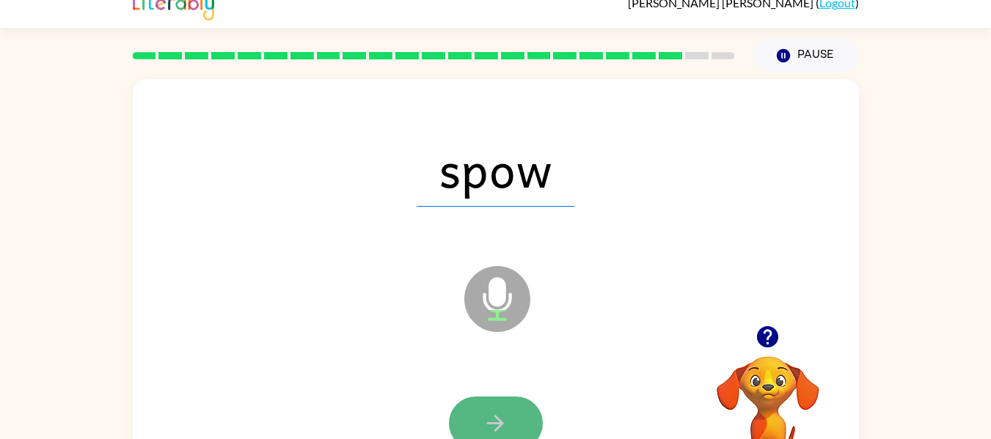
click at [499, 428] on icon "button" at bounding box center [495, 423] width 17 height 17
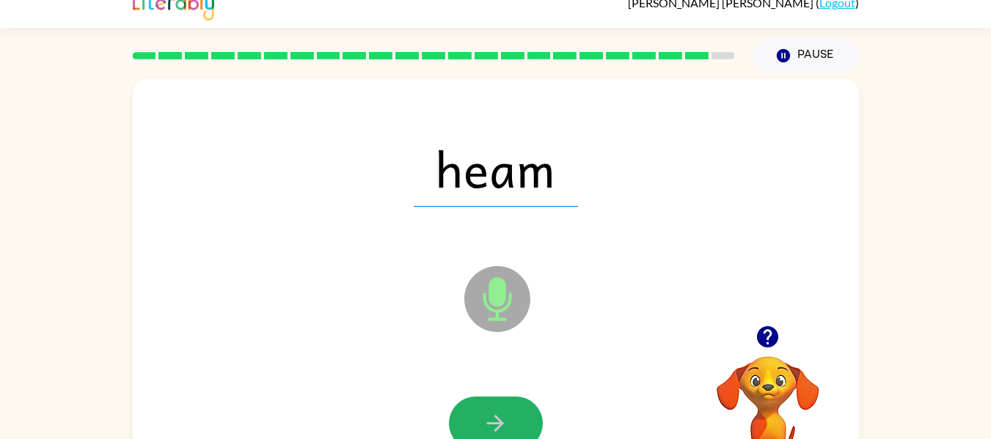
click at [499, 428] on icon "button" at bounding box center [495, 423] width 17 height 17
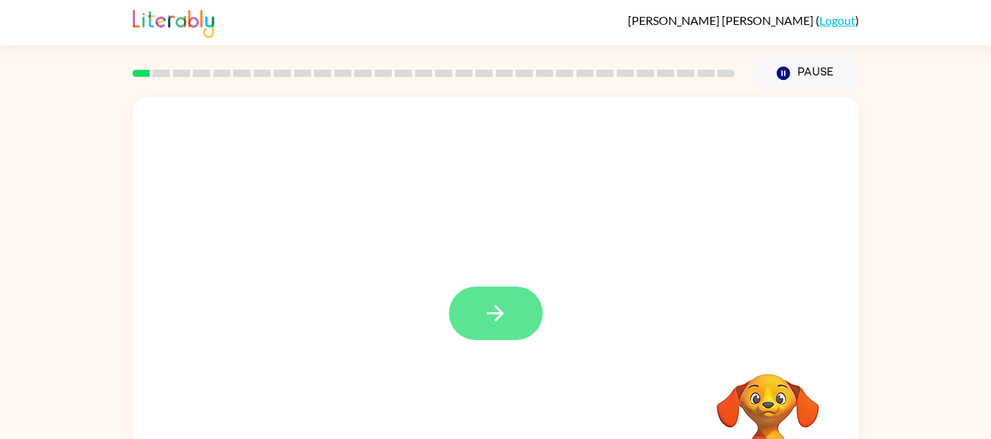
click at [475, 299] on button "button" at bounding box center [496, 314] width 94 height 54
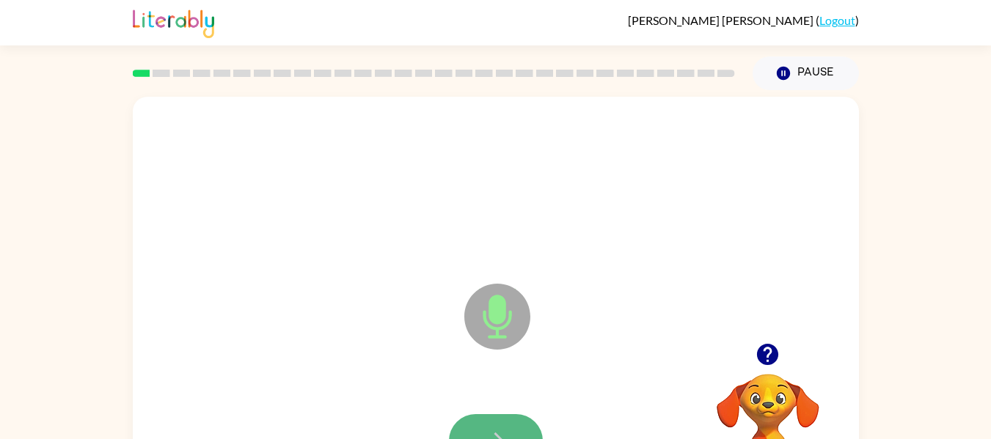
click at [490, 418] on button "button" at bounding box center [496, 441] width 94 height 54
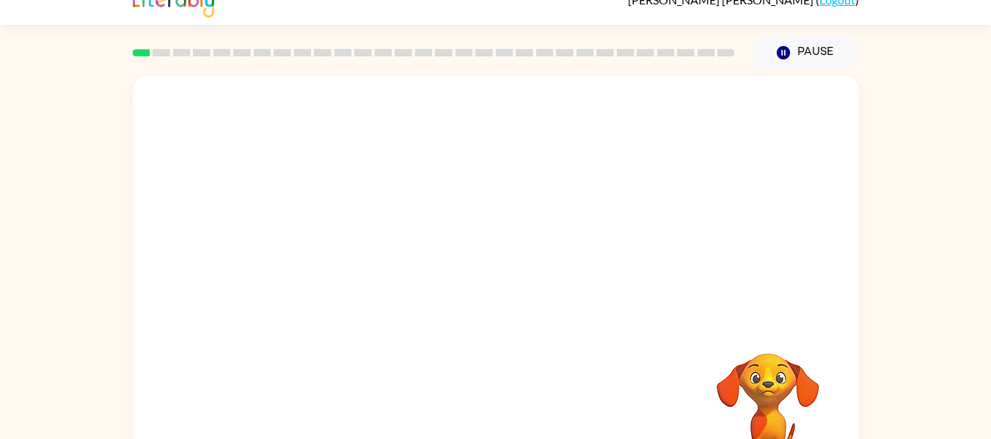
scroll to position [25, 0]
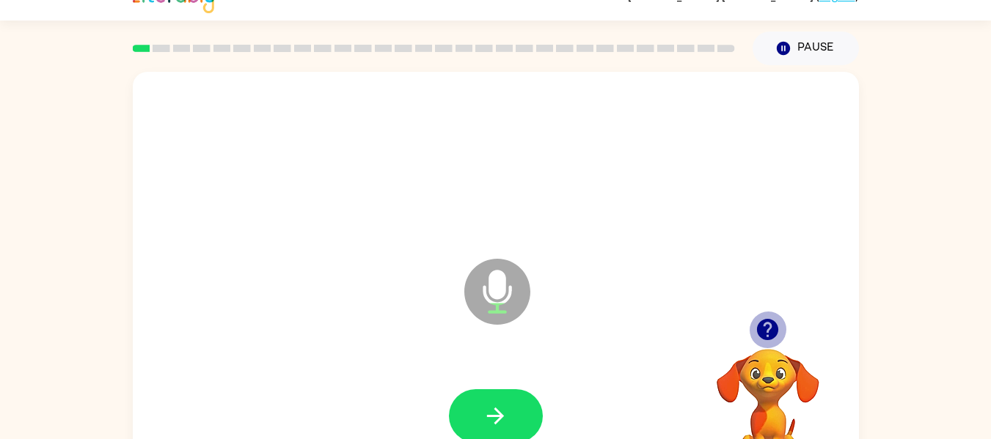
click at [777, 326] on icon "button" at bounding box center [767, 329] width 21 height 21
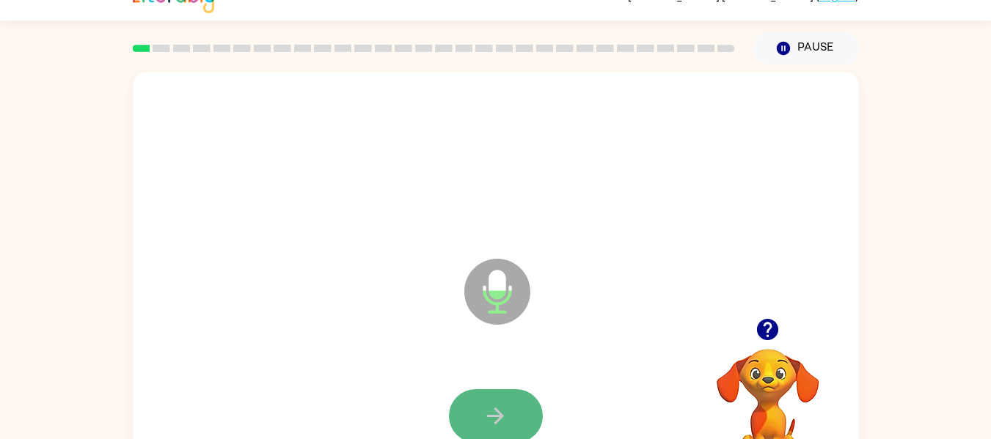
click at [513, 400] on button "button" at bounding box center [496, 416] width 94 height 54
drag, startPoint x: 797, startPoint y: 338, endPoint x: 786, endPoint y: 330, distance: 14.2
click at [791, 334] on div at bounding box center [768, 329] width 147 height 37
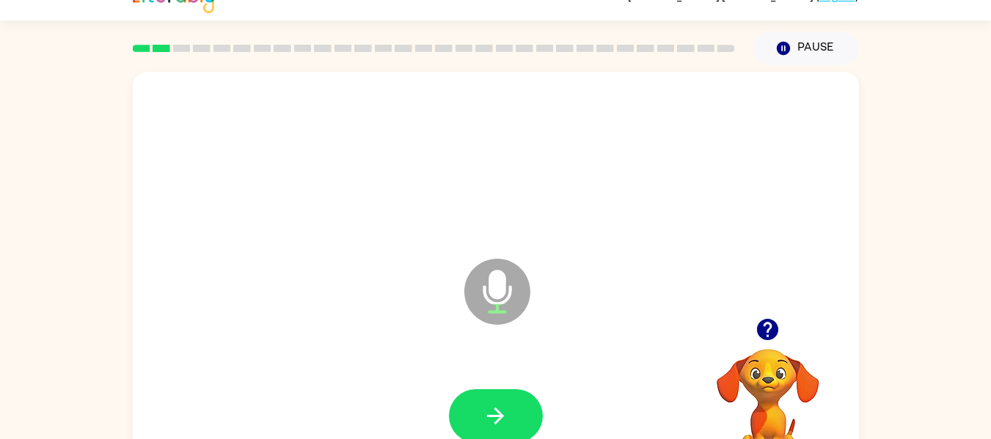
click at [762, 331] on icon "button" at bounding box center [767, 329] width 21 height 21
click at [490, 407] on icon "button" at bounding box center [496, 416] width 26 height 26
click at [491, 411] on icon "button" at bounding box center [496, 416] width 26 height 26
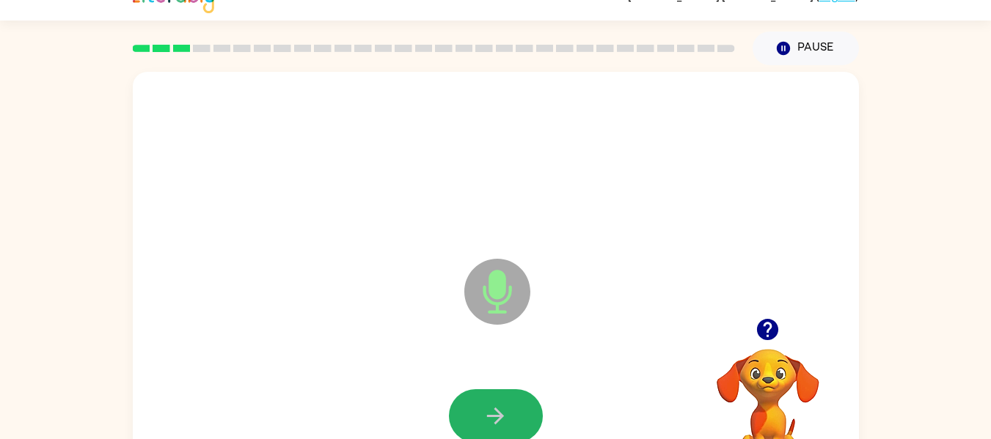
click at [491, 411] on icon "button" at bounding box center [496, 416] width 26 height 26
click at [490, 414] on icon "button" at bounding box center [496, 416] width 26 height 26
click at [487, 425] on icon "button" at bounding box center [496, 416] width 26 height 26
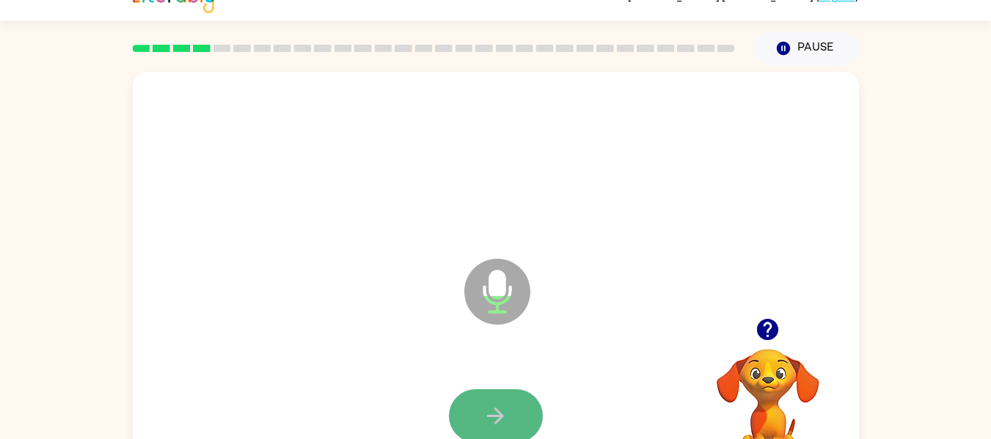
click at [487, 409] on icon "button" at bounding box center [496, 416] width 26 height 26
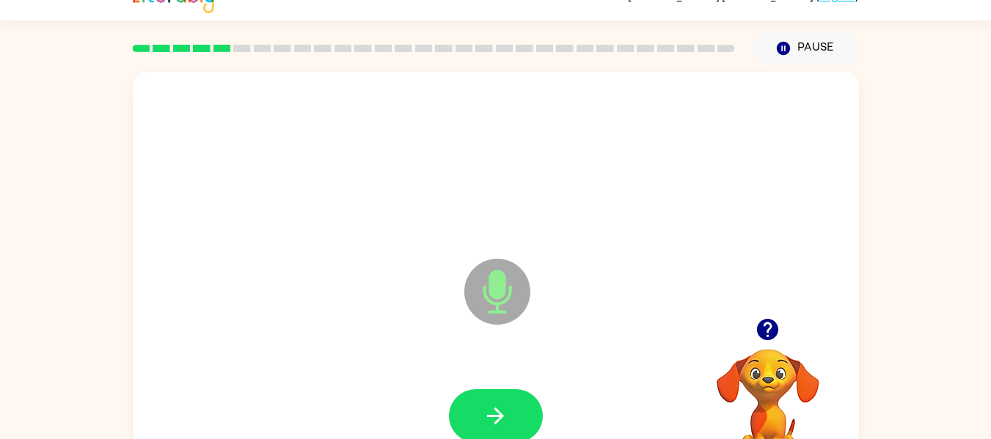
click at [770, 329] on icon "button" at bounding box center [768, 330] width 26 height 26
click at [498, 406] on icon "button" at bounding box center [496, 416] width 26 height 26
click at [500, 418] on icon "button" at bounding box center [495, 416] width 17 height 17
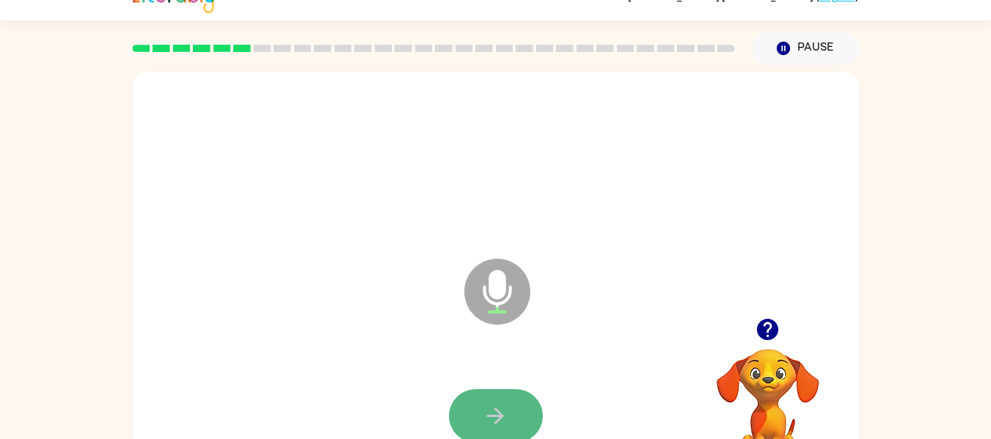
click at [490, 403] on icon "button" at bounding box center [496, 416] width 26 height 26
click at [491, 417] on icon "button" at bounding box center [496, 416] width 26 height 26
click at [491, 421] on icon "button" at bounding box center [496, 416] width 26 height 26
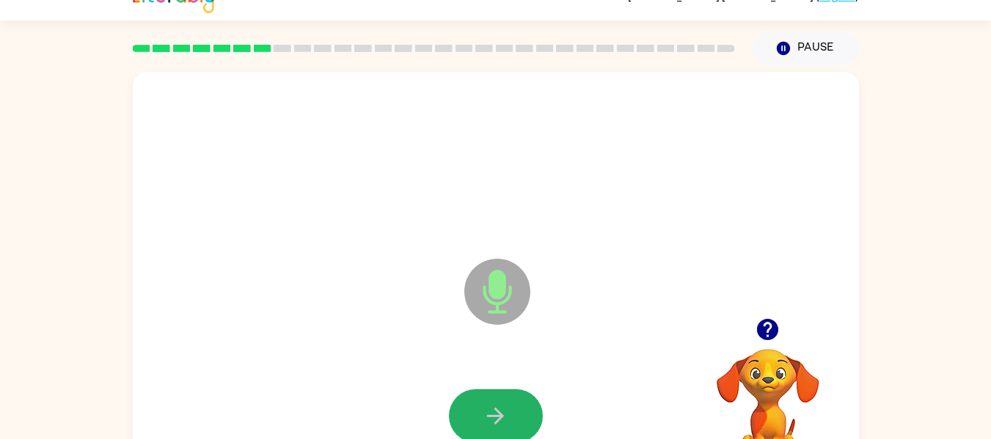
click at [491, 421] on icon "button" at bounding box center [496, 416] width 26 height 26
click at [489, 427] on icon "button" at bounding box center [496, 416] width 26 height 26
click at [501, 412] on icon "button" at bounding box center [496, 416] width 26 height 26
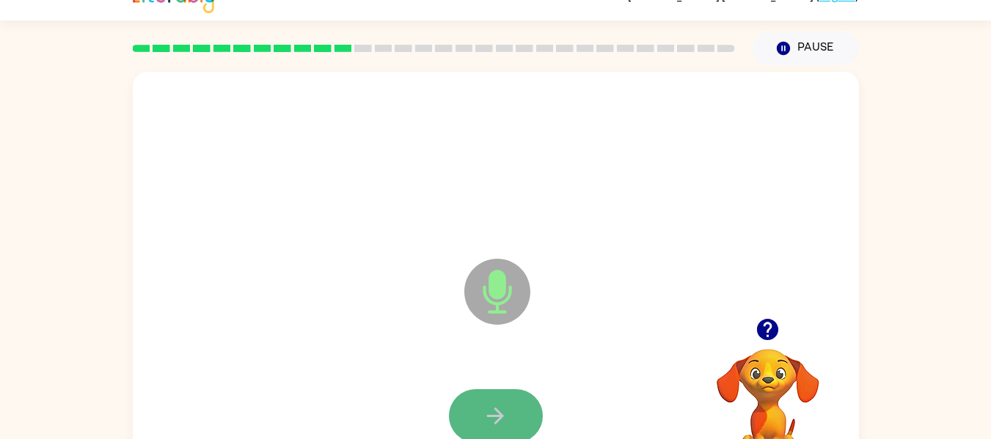
click at [487, 400] on button "button" at bounding box center [496, 416] width 94 height 54
click at [487, 402] on button "button" at bounding box center [496, 416] width 94 height 54
drag, startPoint x: 487, startPoint y: 402, endPoint x: 469, endPoint y: 411, distance: 20.3
click at [469, 411] on button "button" at bounding box center [496, 416] width 94 height 54
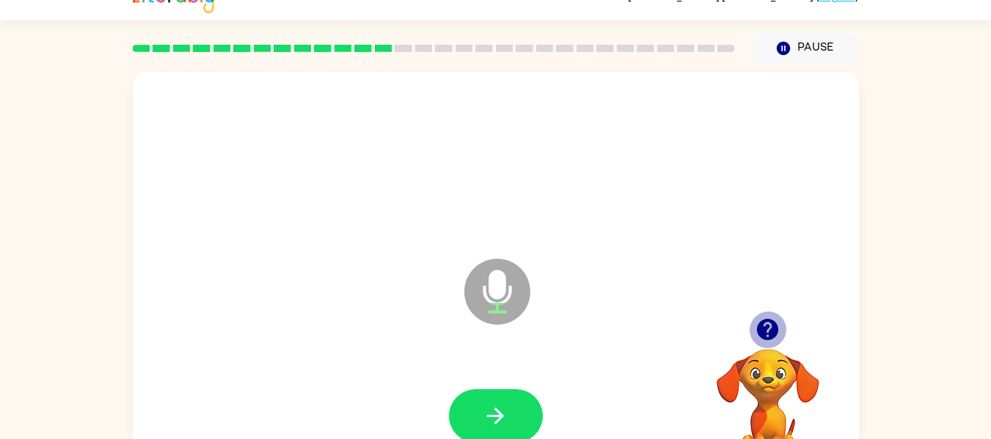
click at [765, 326] on icon "button" at bounding box center [768, 330] width 26 height 26
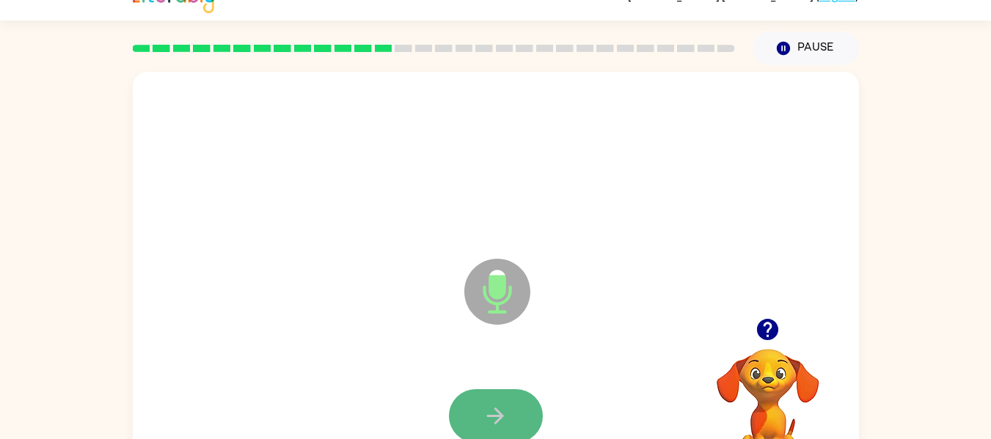
click at [484, 400] on button "button" at bounding box center [496, 416] width 94 height 54
click at [486, 400] on button "button" at bounding box center [496, 416] width 94 height 54
click at [486, 402] on button "button" at bounding box center [496, 416] width 94 height 54
click at [487, 408] on icon "button" at bounding box center [496, 416] width 26 height 26
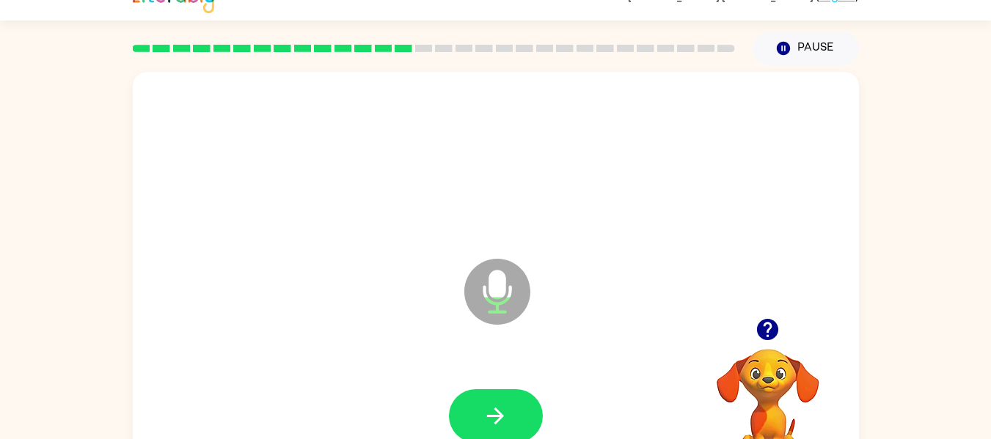
click at [497, 421] on icon "button" at bounding box center [495, 416] width 17 height 17
click at [511, 428] on button "button" at bounding box center [496, 416] width 94 height 54
click at [510, 417] on button "button" at bounding box center [496, 416] width 94 height 54
click at [515, 417] on button "button" at bounding box center [496, 416] width 94 height 54
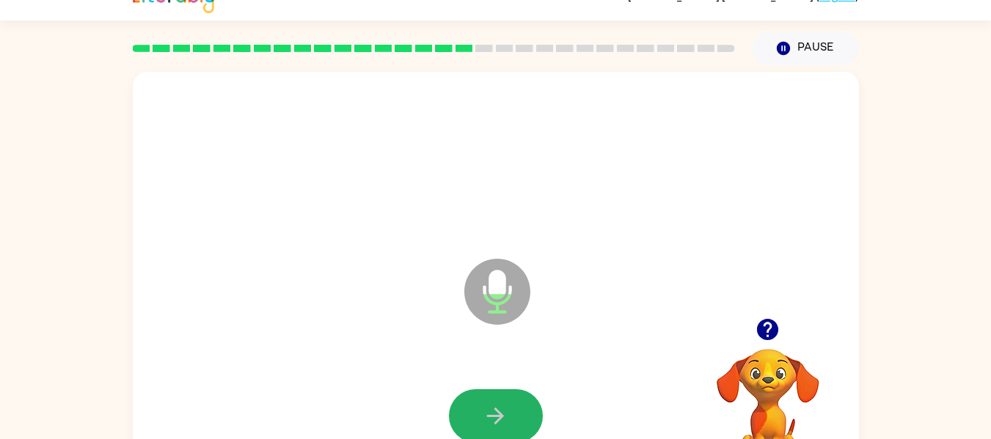
click at [515, 417] on button "button" at bounding box center [496, 416] width 94 height 54
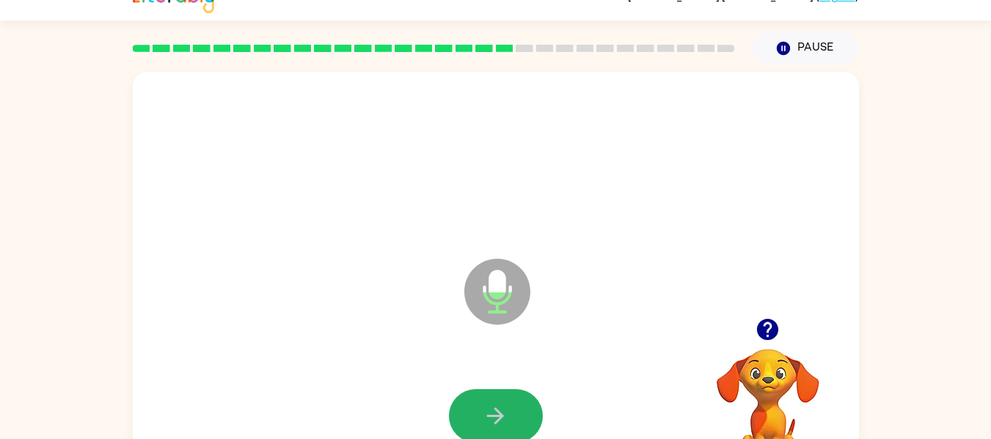
click at [515, 417] on button "button" at bounding box center [496, 416] width 94 height 54
click at [511, 417] on button "button" at bounding box center [496, 416] width 94 height 54
drag, startPoint x: 511, startPoint y: 417, endPoint x: 485, endPoint y: 416, distance: 25.7
click at [485, 416] on icon "button" at bounding box center [496, 416] width 26 height 26
click at [486, 418] on icon "button" at bounding box center [496, 416] width 26 height 26
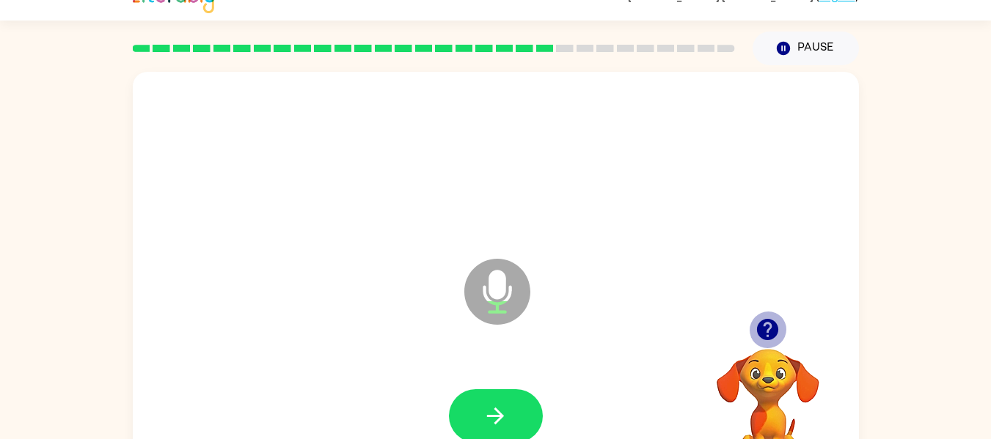
click at [767, 330] on icon "button" at bounding box center [767, 329] width 21 height 21
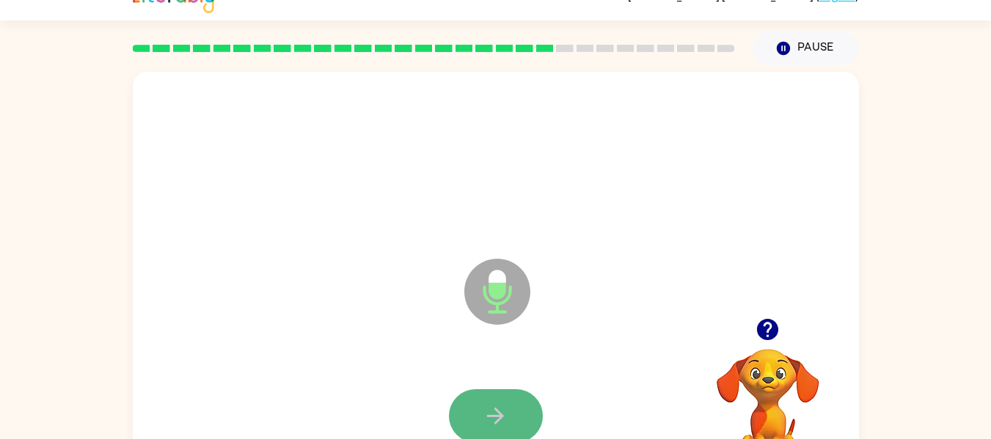
click at [500, 409] on icon "button" at bounding box center [496, 416] width 26 height 26
click at [491, 403] on icon "button" at bounding box center [496, 416] width 26 height 26
click at [486, 398] on button "button" at bounding box center [496, 416] width 94 height 54
click at [489, 400] on button "button" at bounding box center [496, 416] width 94 height 54
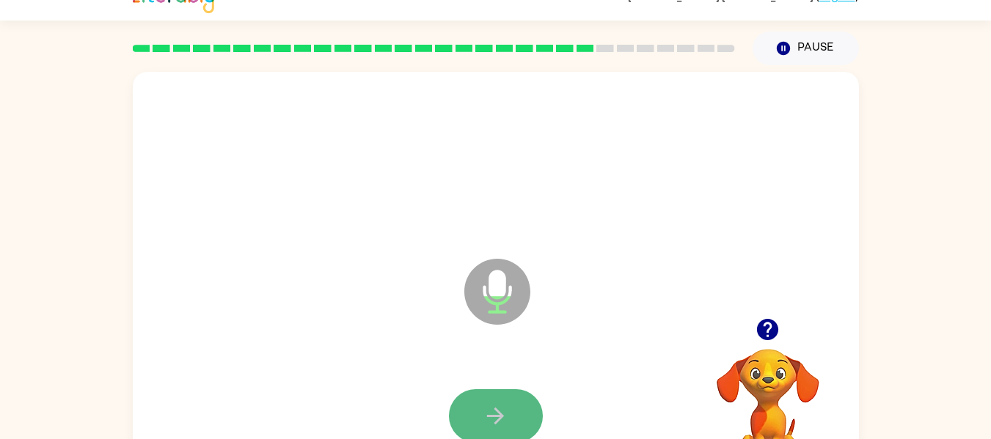
click at [491, 405] on icon "button" at bounding box center [496, 416] width 26 height 26
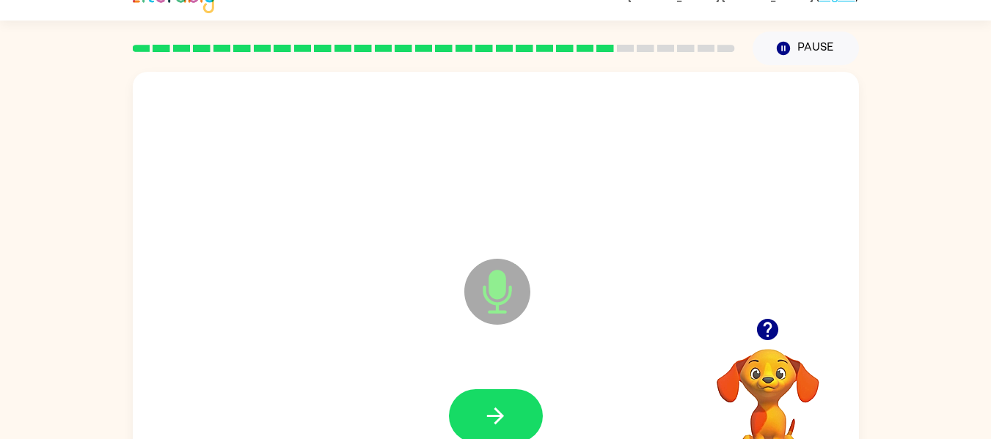
click at [491, 405] on icon "button" at bounding box center [496, 416] width 26 height 26
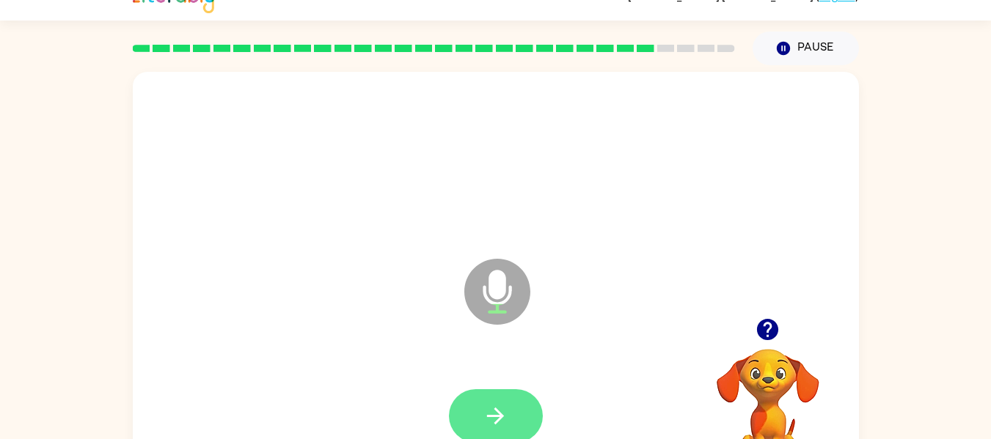
click at [493, 407] on icon "button" at bounding box center [496, 416] width 26 height 26
click at [775, 326] on icon "button" at bounding box center [767, 329] width 21 height 21
click at [505, 405] on button "button" at bounding box center [496, 416] width 94 height 54
click at [505, 409] on icon "button" at bounding box center [496, 416] width 26 height 26
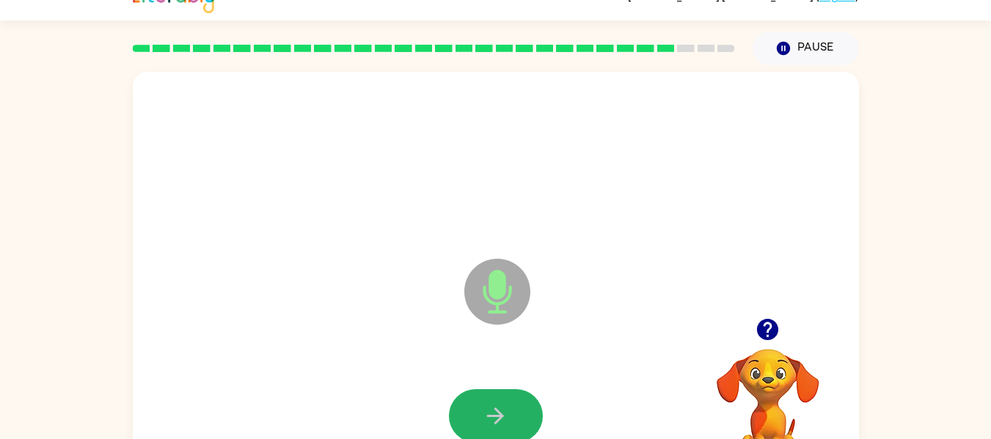
click at [505, 409] on icon "button" at bounding box center [496, 416] width 26 height 26
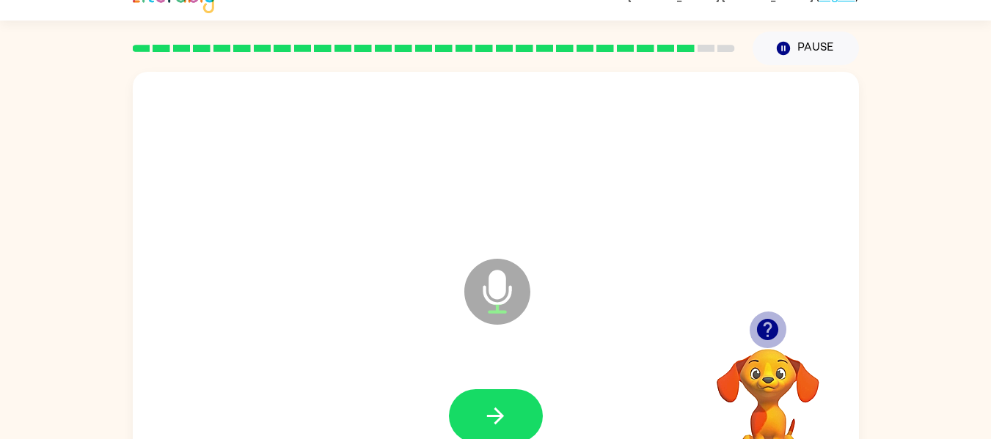
click at [769, 318] on icon "button" at bounding box center [768, 330] width 26 height 26
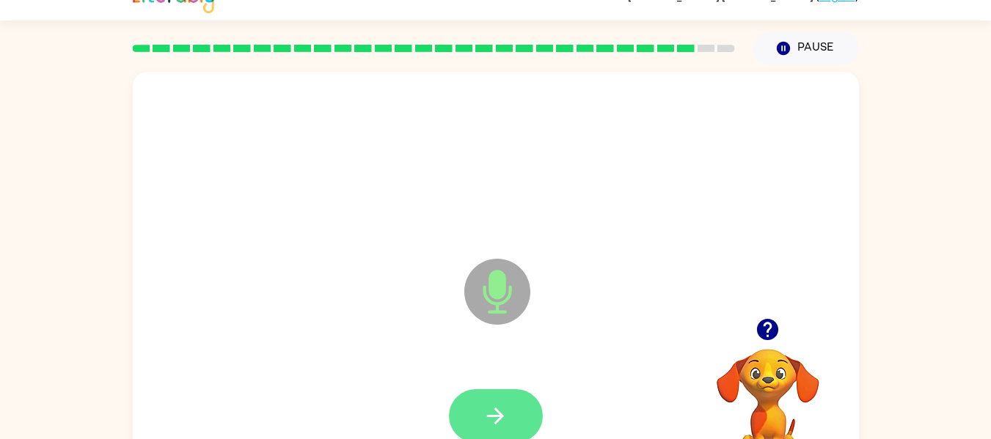
click at [520, 408] on button "button" at bounding box center [496, 416] width 94 height 54
click at [527, 421] on button "button" at bounding box center [496, 416] width 94 height 54
click at [517, 414] on button "button" at bounding box center [496, 416] width 94 height 54
